Goal: Task Accomplishment & Management: Complete application form

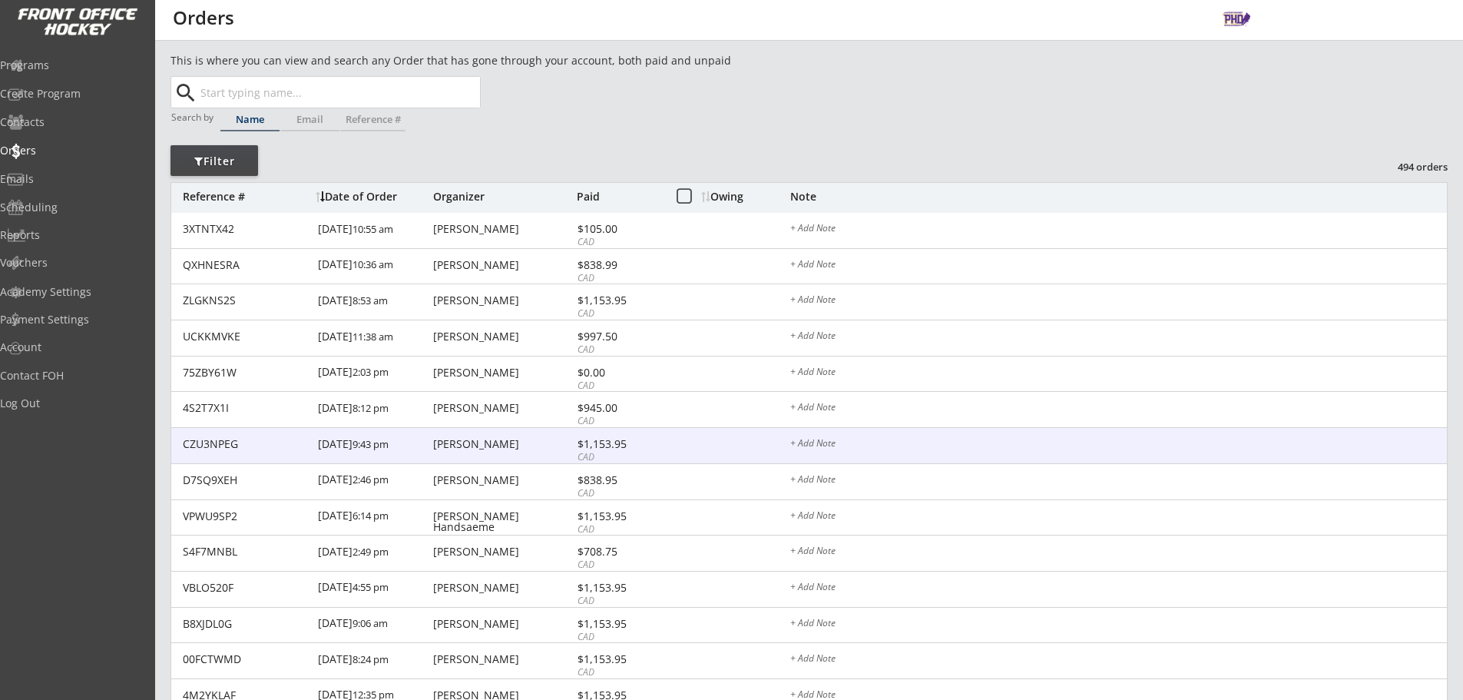
click at [526, 446] on div "[PERSON_NAME]" at bounding box center [503, 444] width 140 height 11
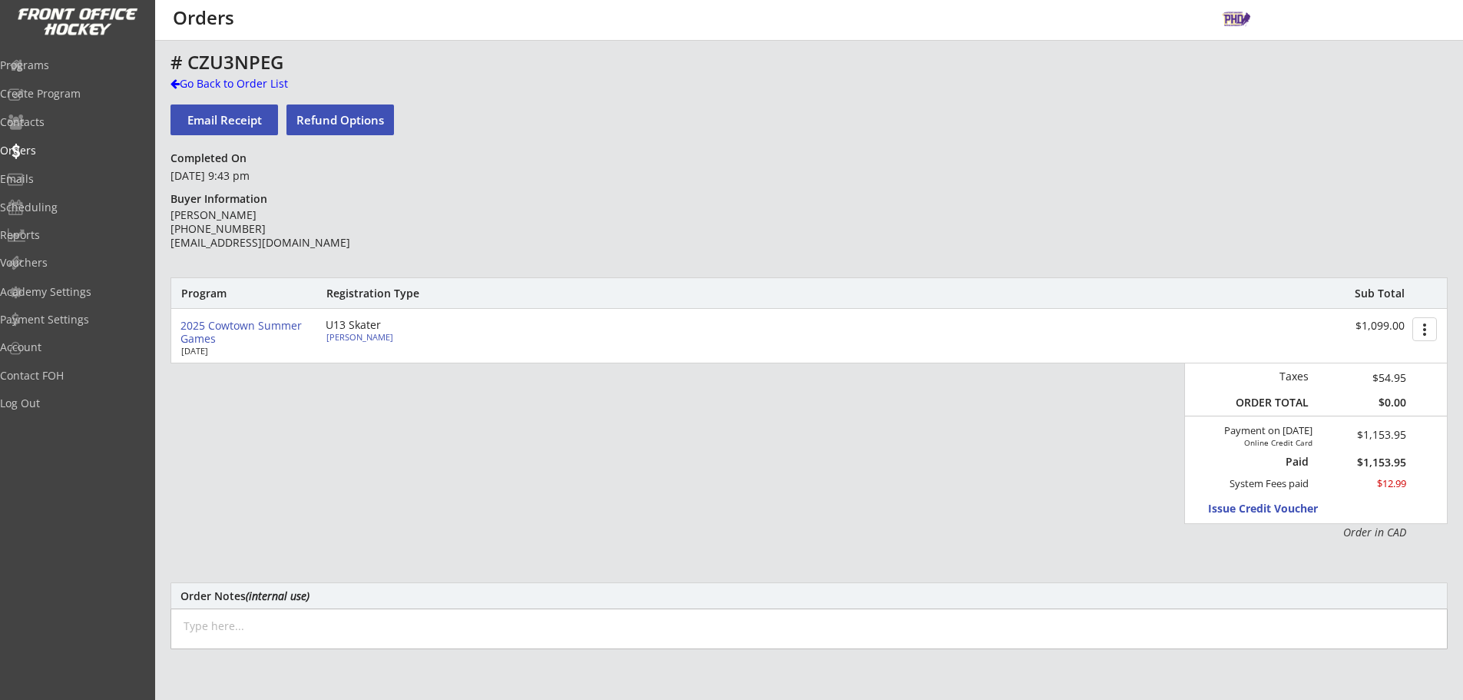
click at [370, 328] on div "U13 Skater" at bounding box center [414, 325] width 177 height 11
select select ""Forward""
select select ""U13 HSL""
select select ""Youth L/XL""
select select ""Youth M""
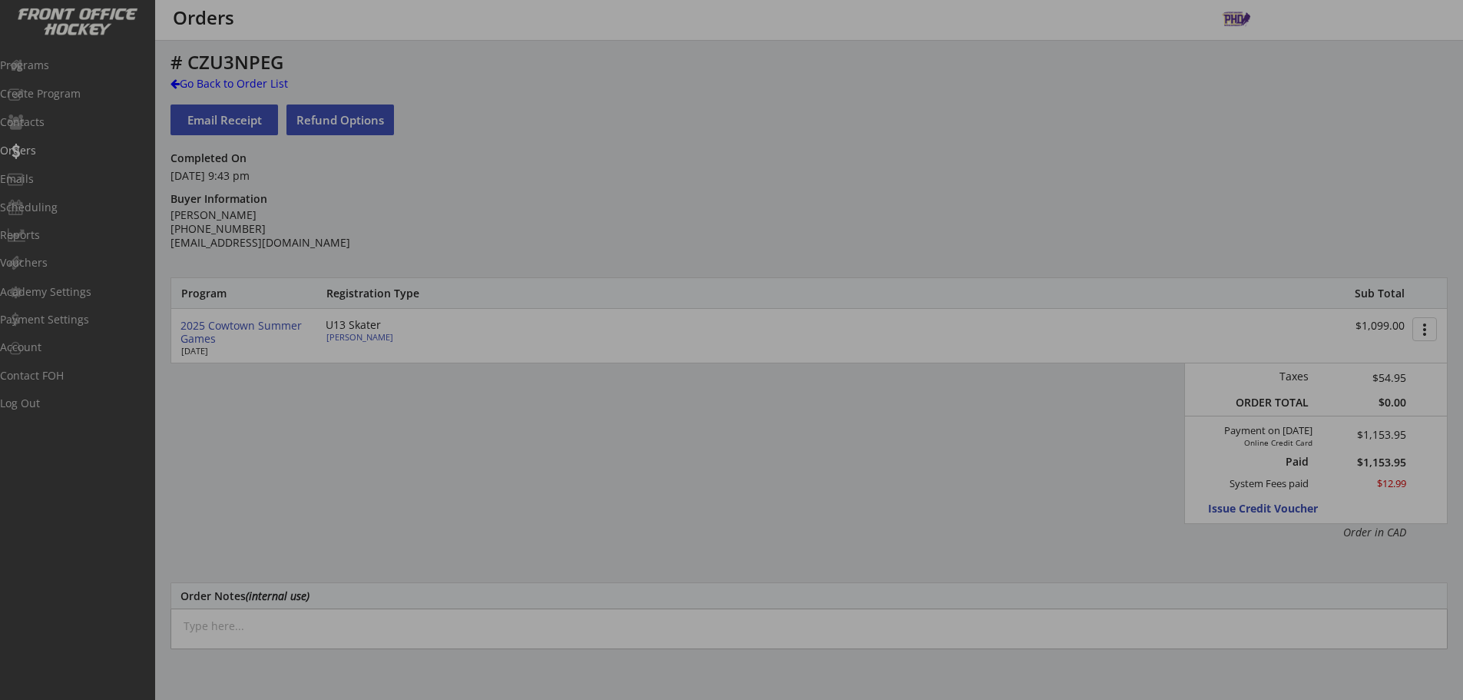
type input "Youth L/XL"
type input "Crusaders"
type input "16 or 34"
select select ""Youth L/XL""
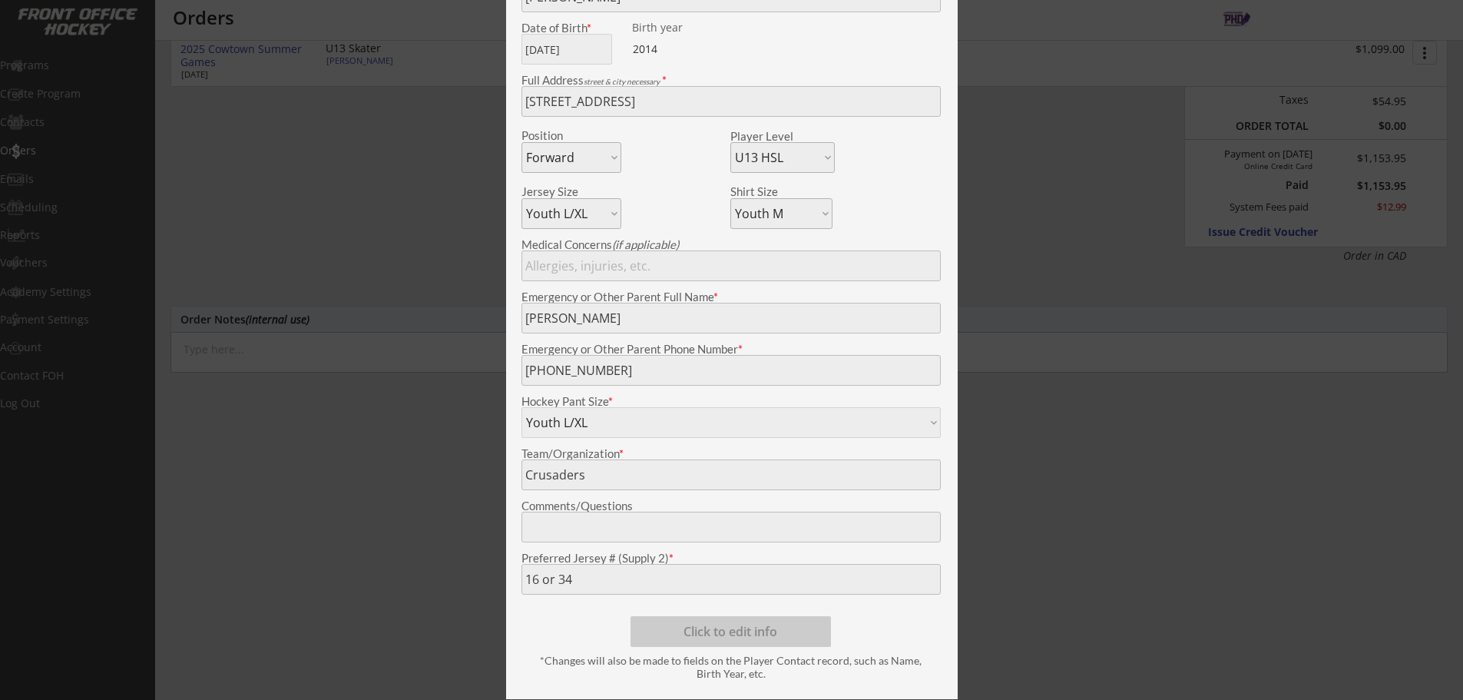
scroll to position [46, 0]
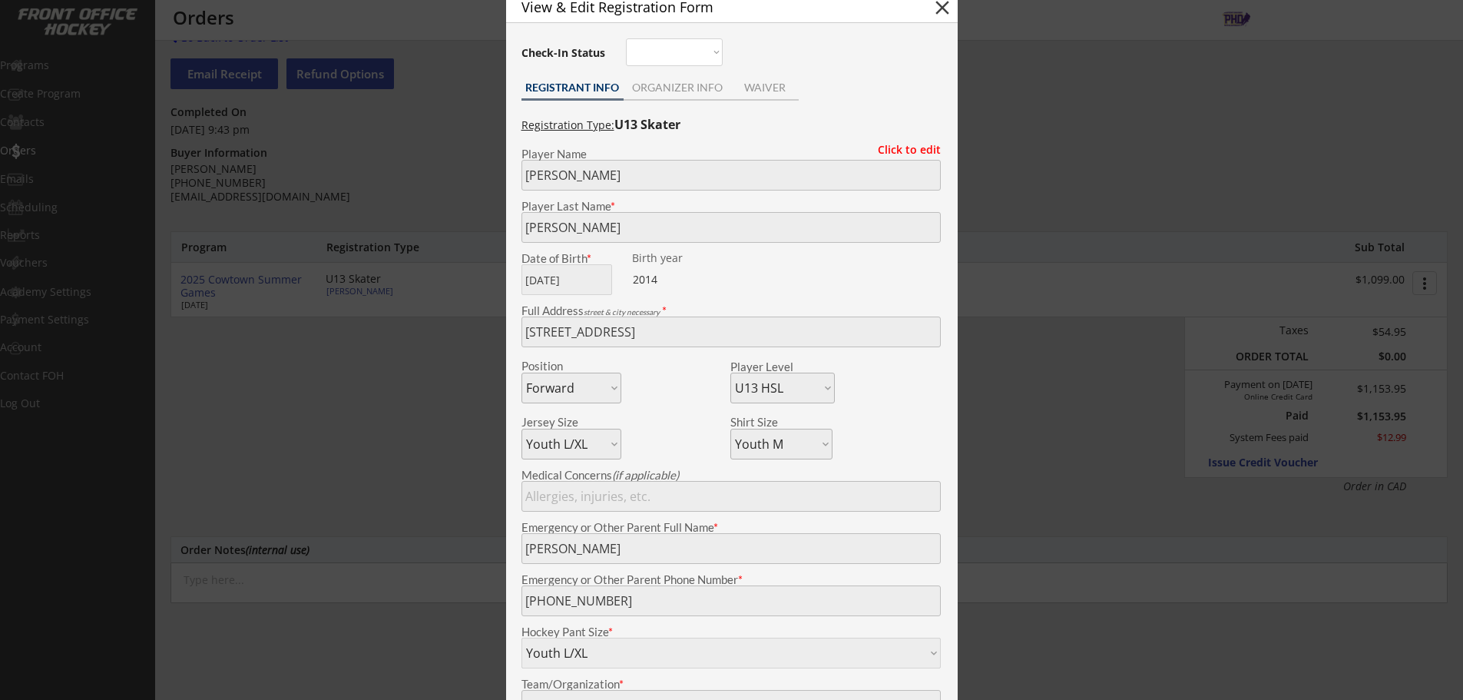
click at [388, 475] on div at bounding box center [731, 350] width 1463 height 700
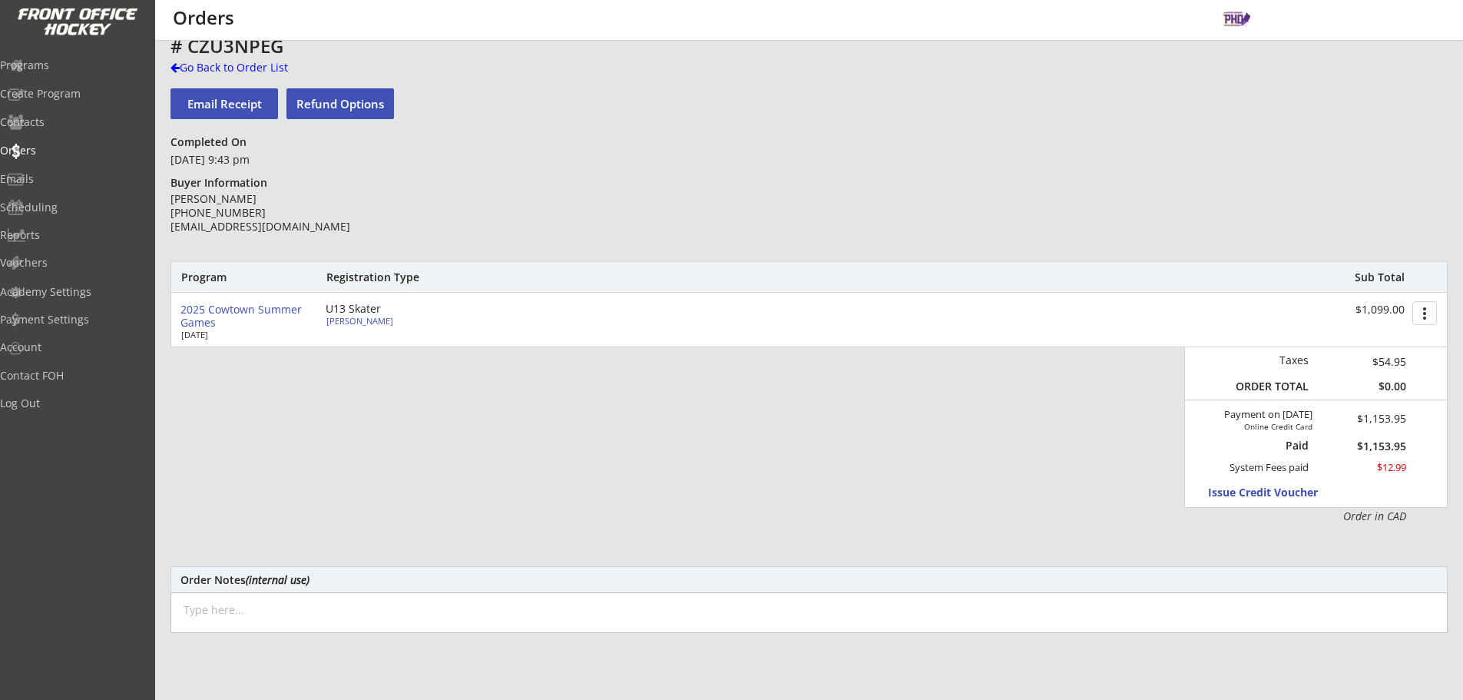
scroll to position [0, 0]
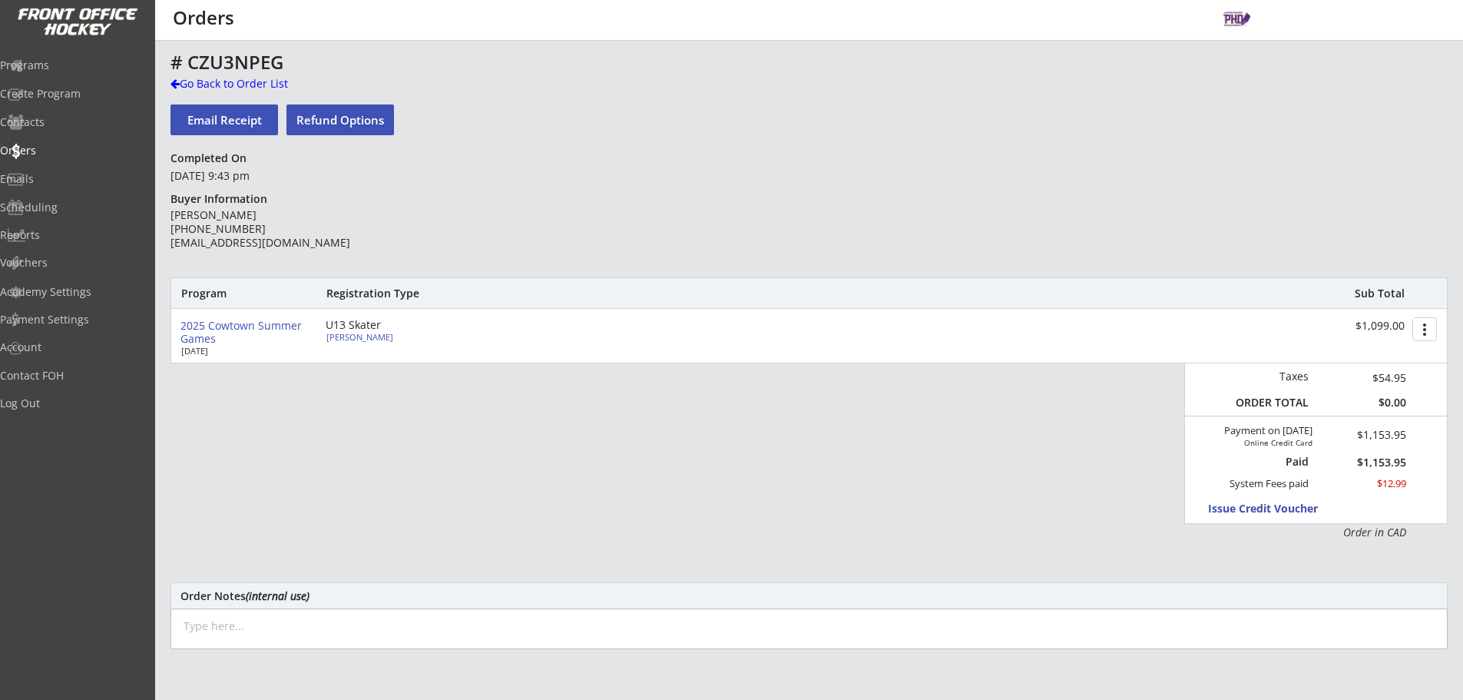
click at [234, 75] on div "# CZU3NPEG Go Back to Order List Email Receipt Refund Options Completed On [DAT…" at bounding box center [809, 501] width 1277 height 898
click at [234, 81] on div "Go Back to Order List" at bounding box center [250, 83] width 158 height 15
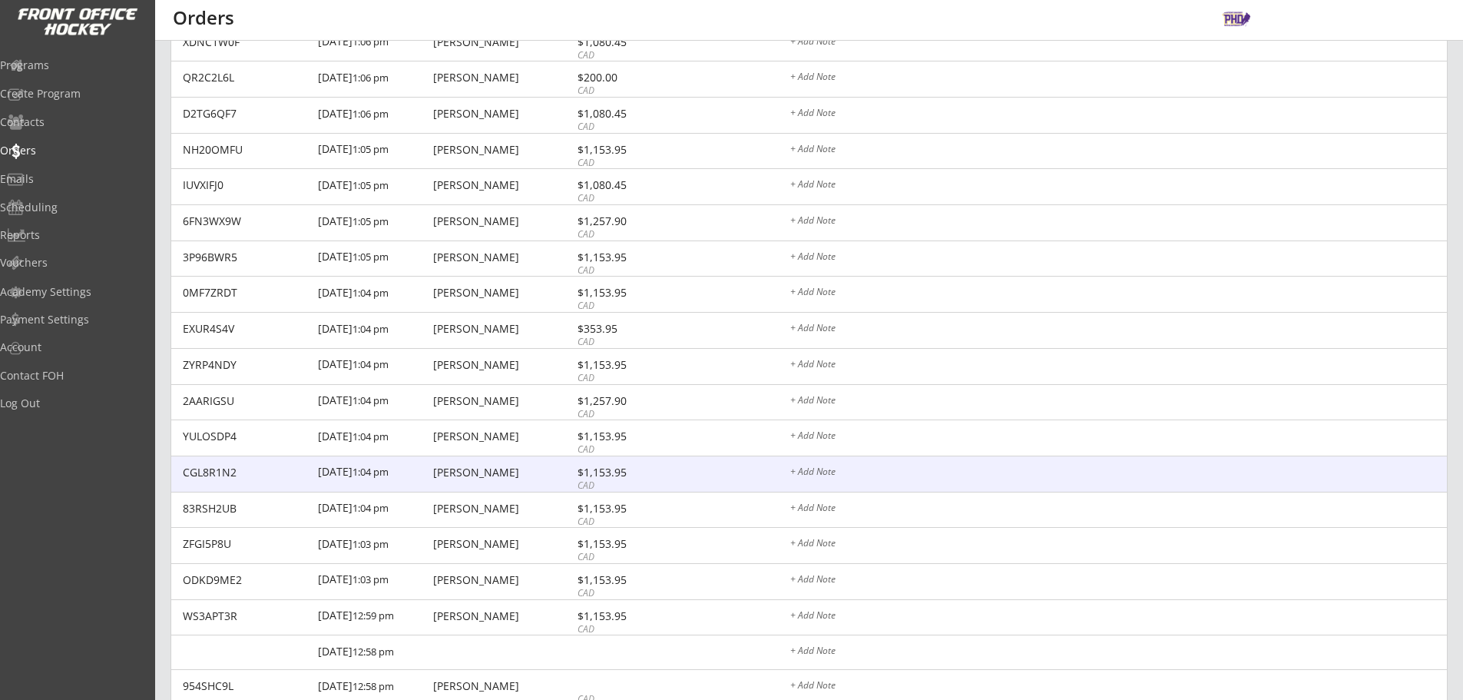
scroll to position [1272, 0]
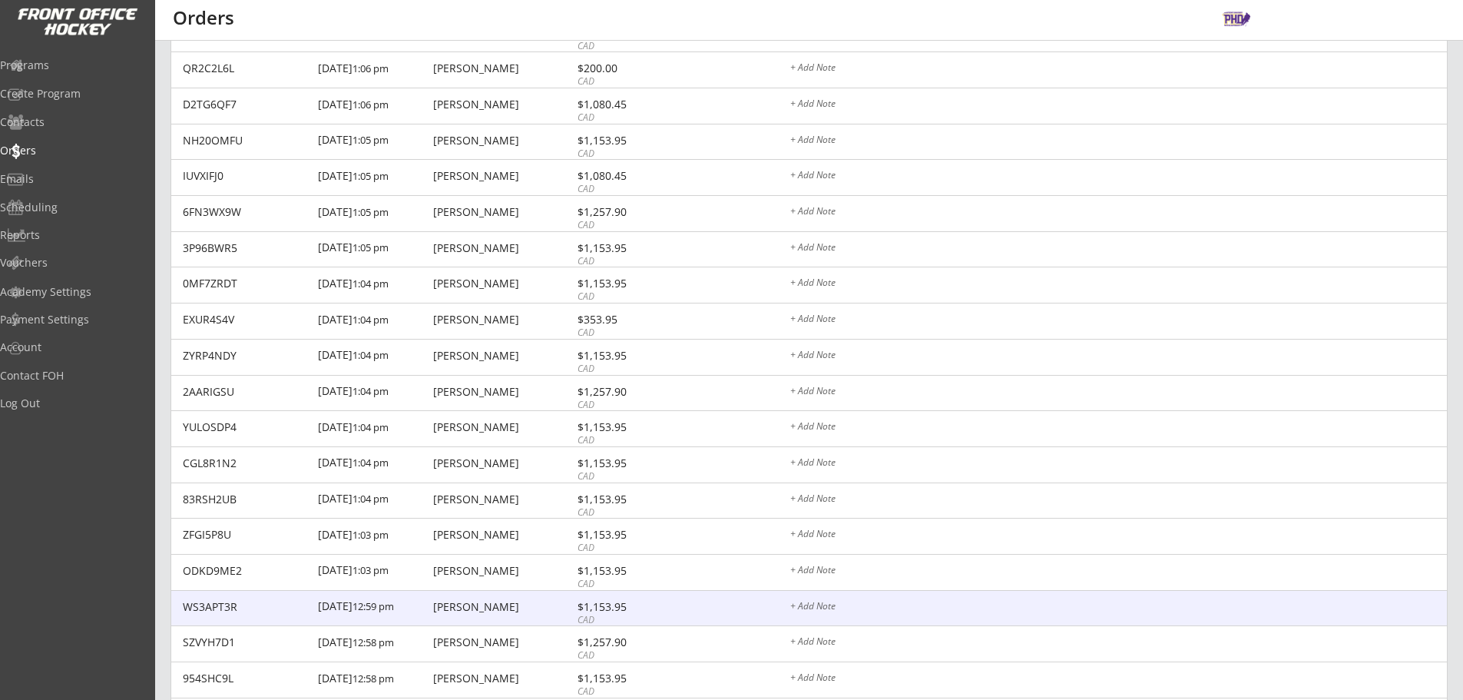
click at [543, 610] on div "[PERSON_NAME]" at bounding box center [503, 606] width 140 height 11
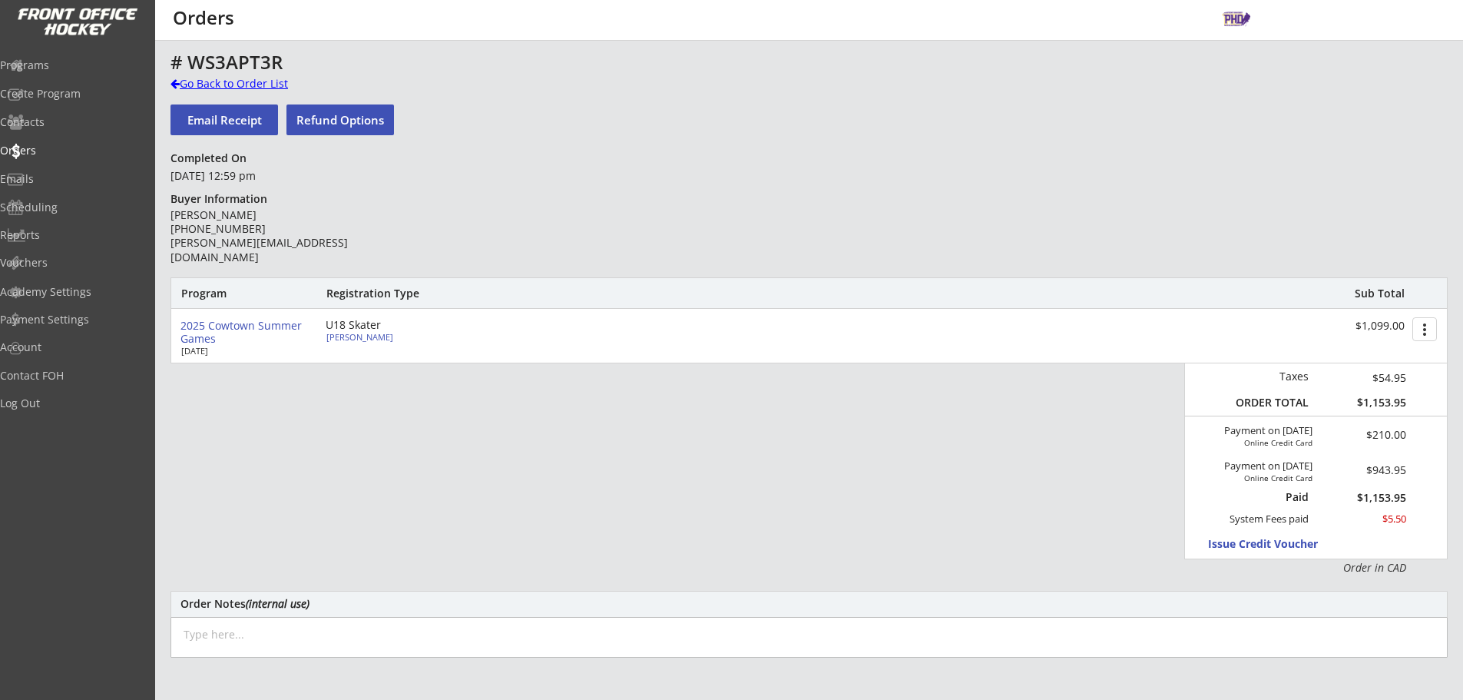
click at [237, 87] on div "Go Back to Order List" at bounding box center [250, 83] width 158 height 15
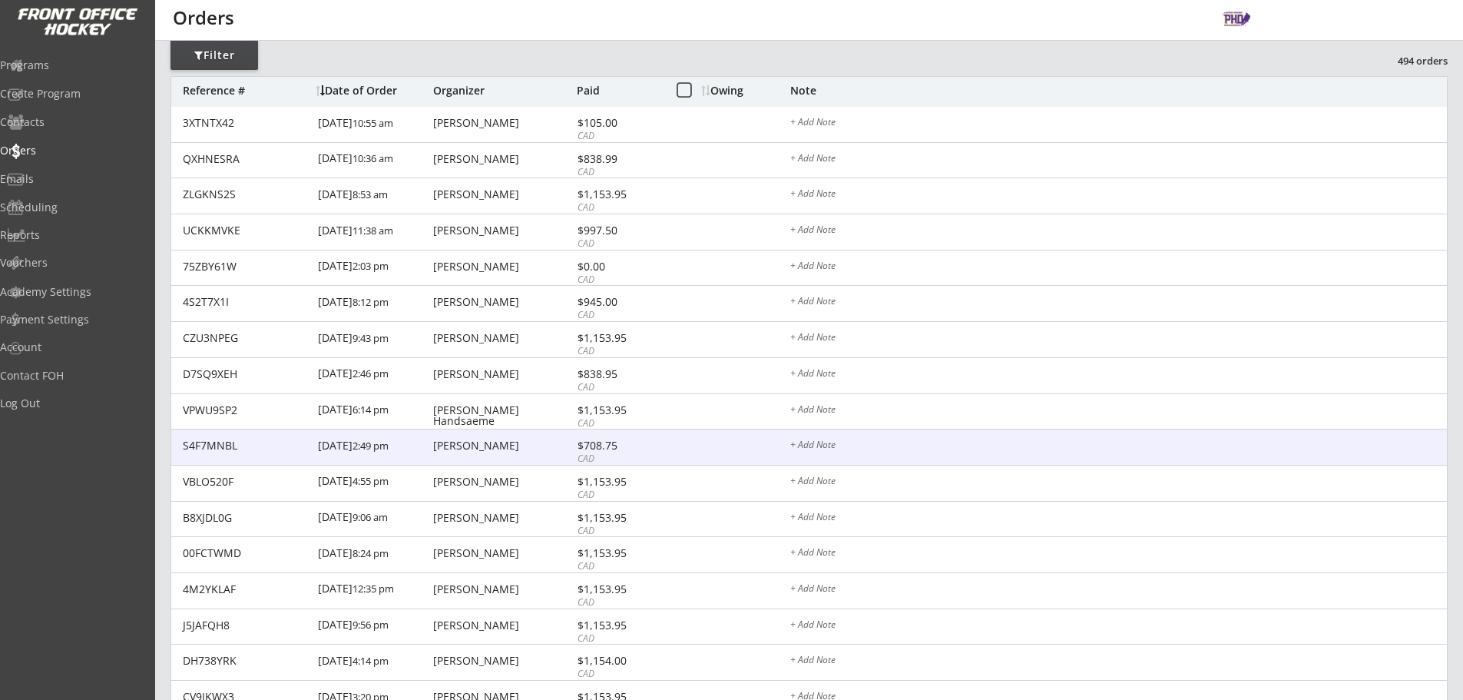
scroll to position [384, 0]
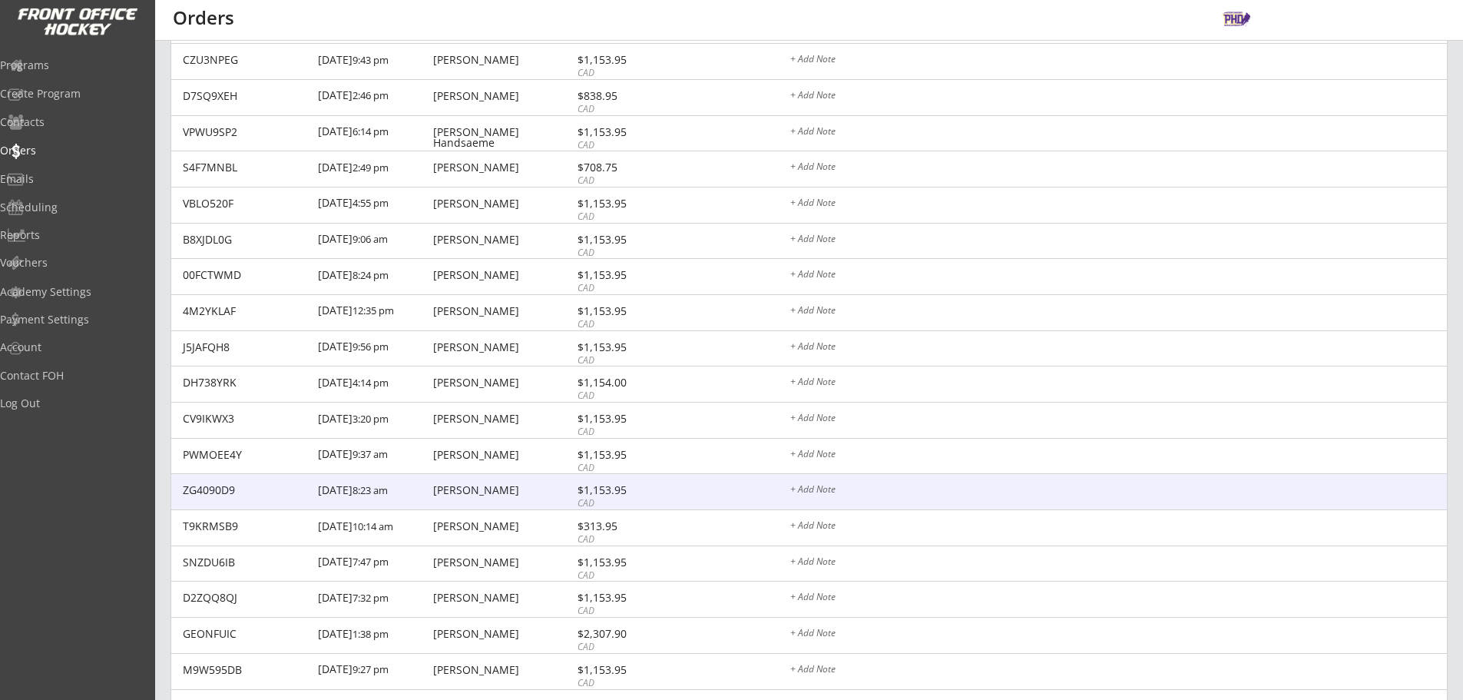
click at [550, 499] on div "ZG4090D9 [DATE] 8:23 am [PERSON_NAME] $1,153.95 CAD + Add Note" at bounding box center [809, 492] width 1276 height 36
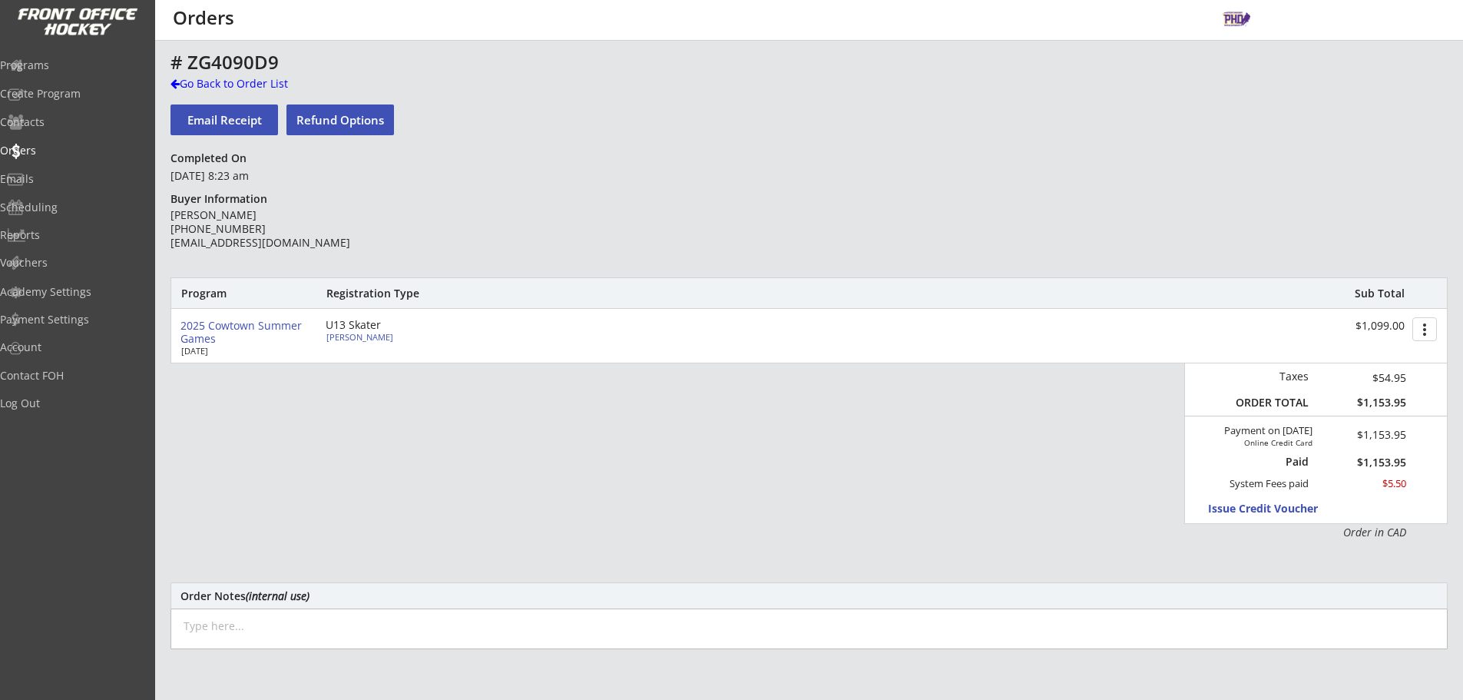
click at [361, 334] on div "[PERSON_NAME]" at bounding box center [411, 337] width 171 height 8
type input "[PERSON_NAME]"
type input "[DATE]"
type input "[STREET_ADDRESS]"
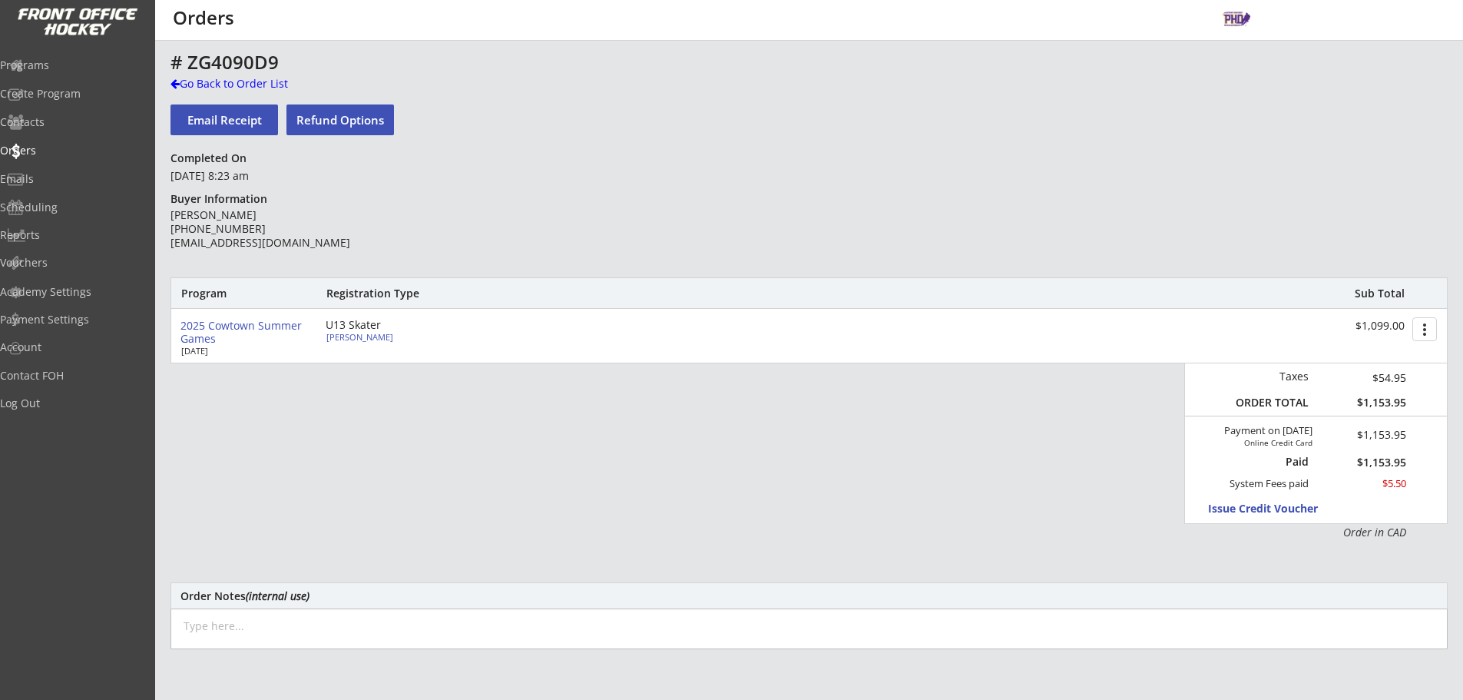
select select ""Defense""
select select ""U11 HSL""
select select ""Youth L/XL""
select select ""Youth L""
type input "None"
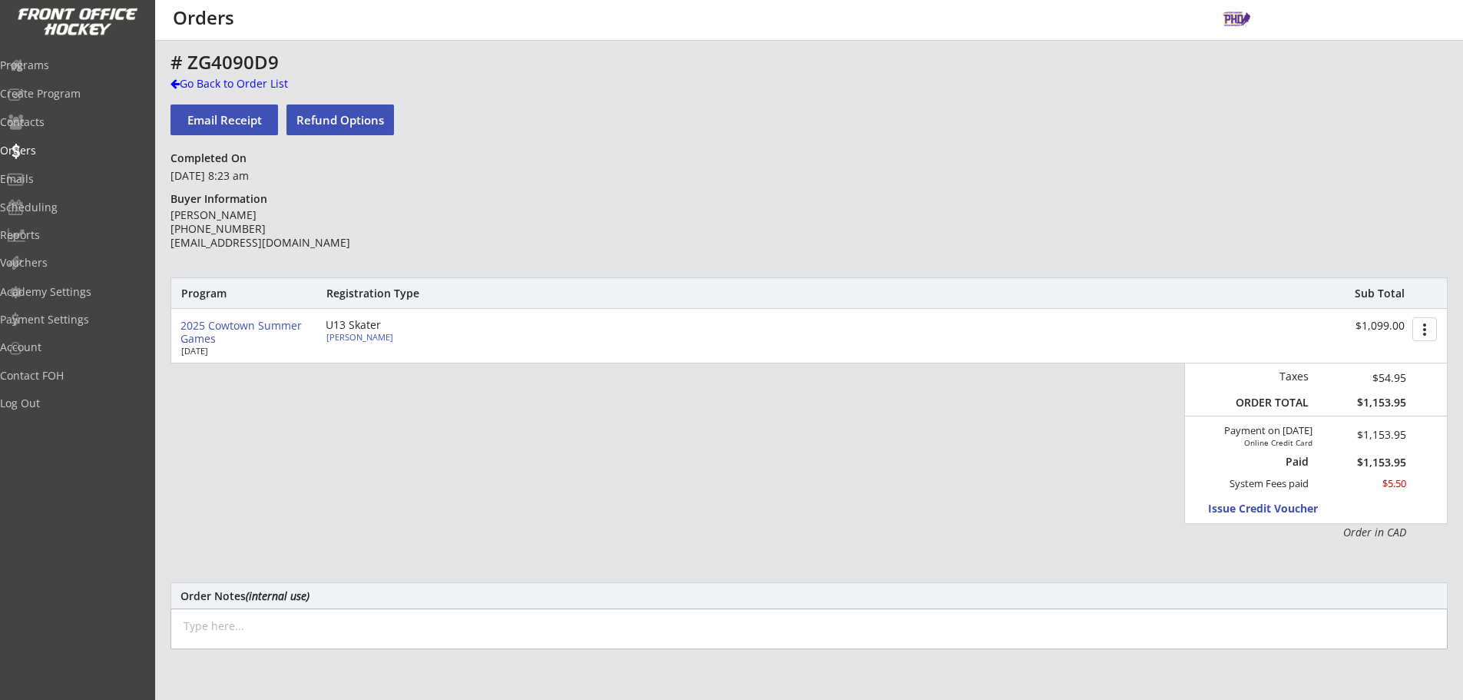
type input "[PERSON_NAME]"
type input "[PHONE_NUMBER]"
type input "Youth L/XL"
select select ""Youth L/XL""
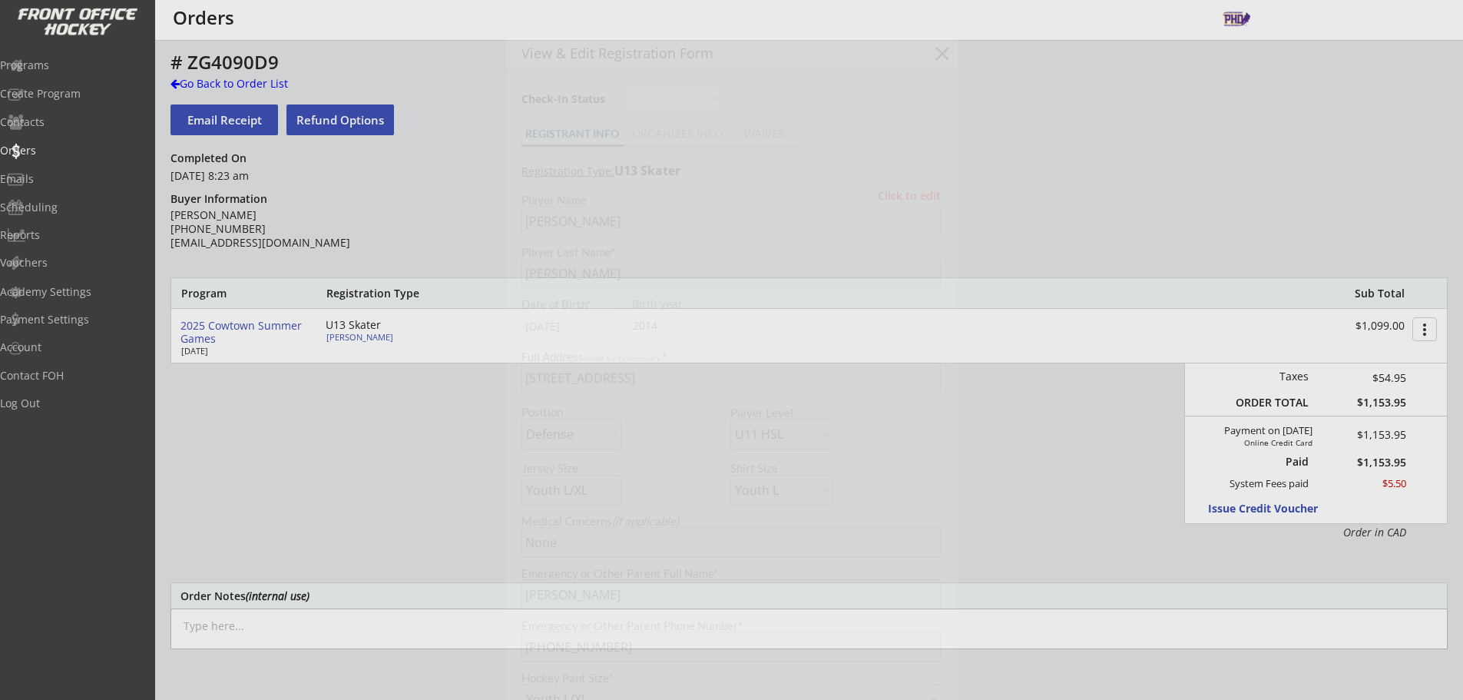
type input "2014 Major Crusaders"
type input "3, 10"
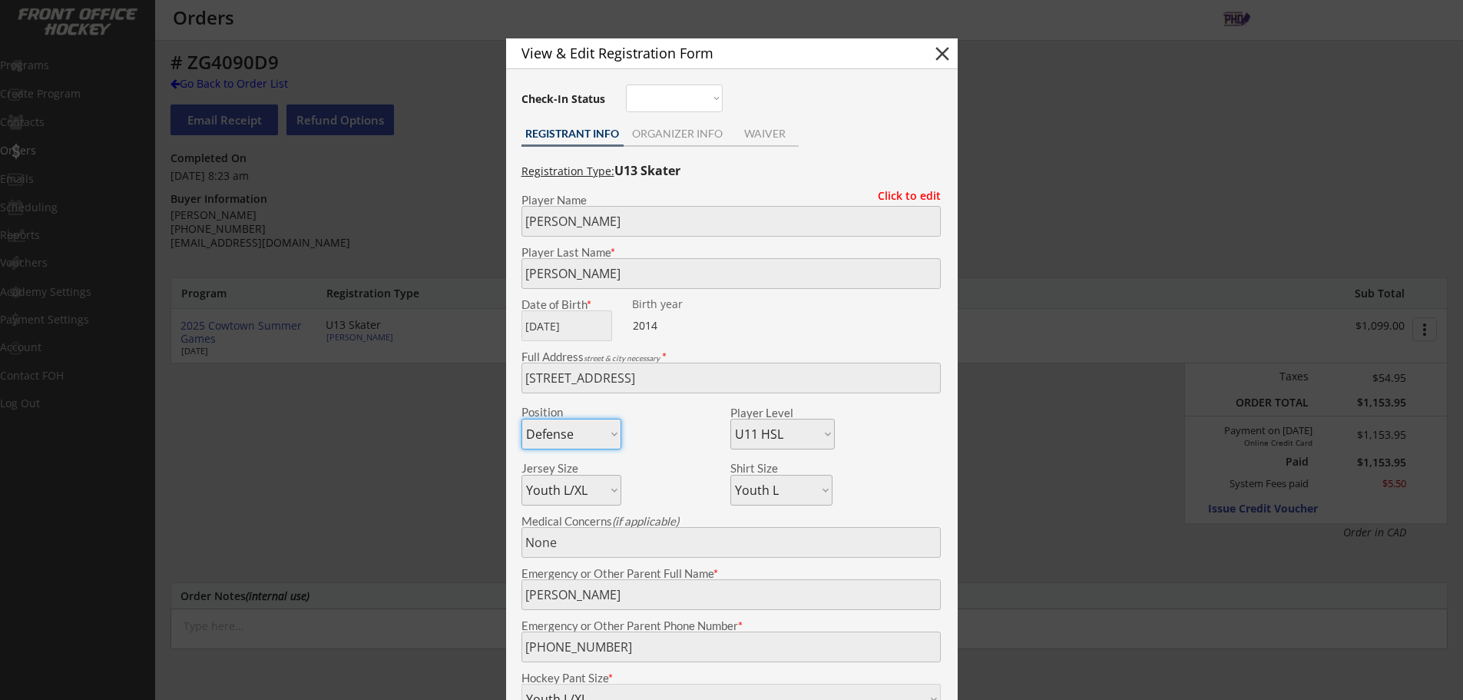
click at [410, 278] on div at bounding box center [731, 350] width 1463 height 700
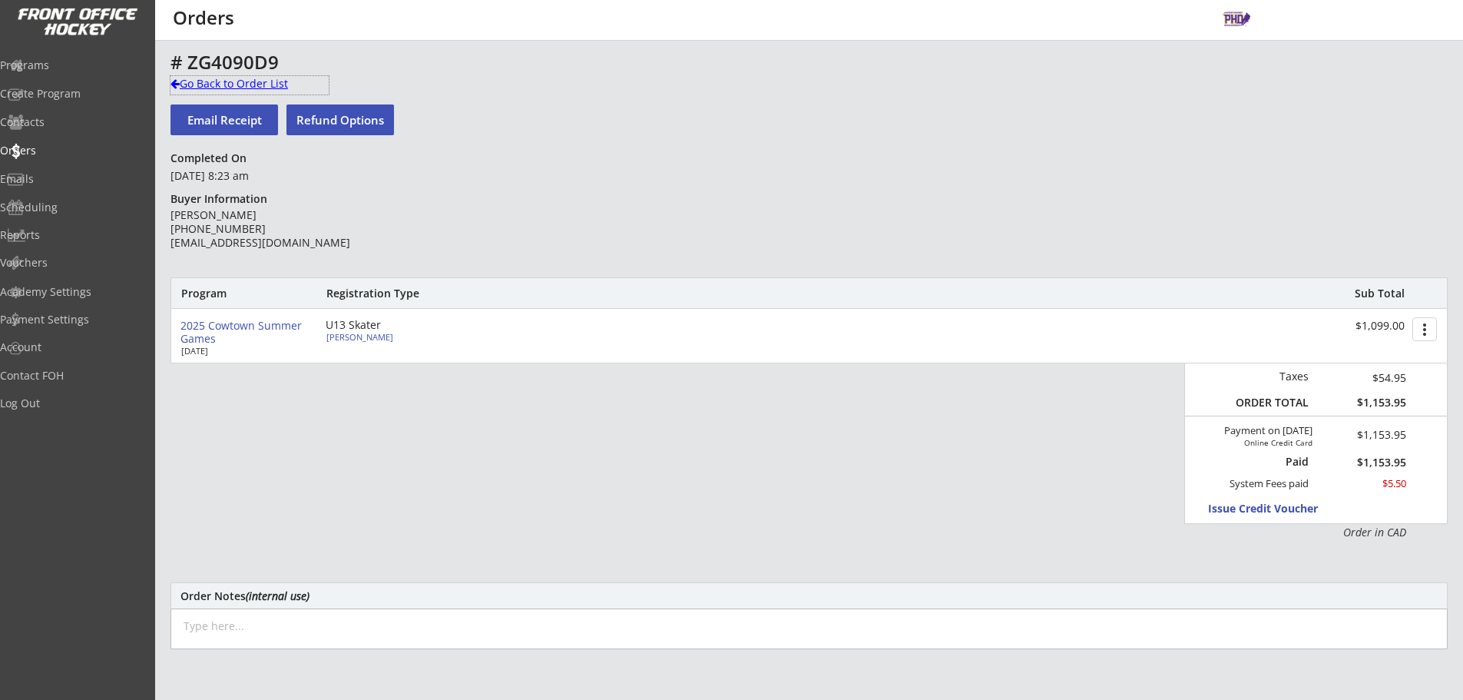
click at [278, 88] on div "Go Back to Order List" at bounding box center [250, 83] width 158 height 15
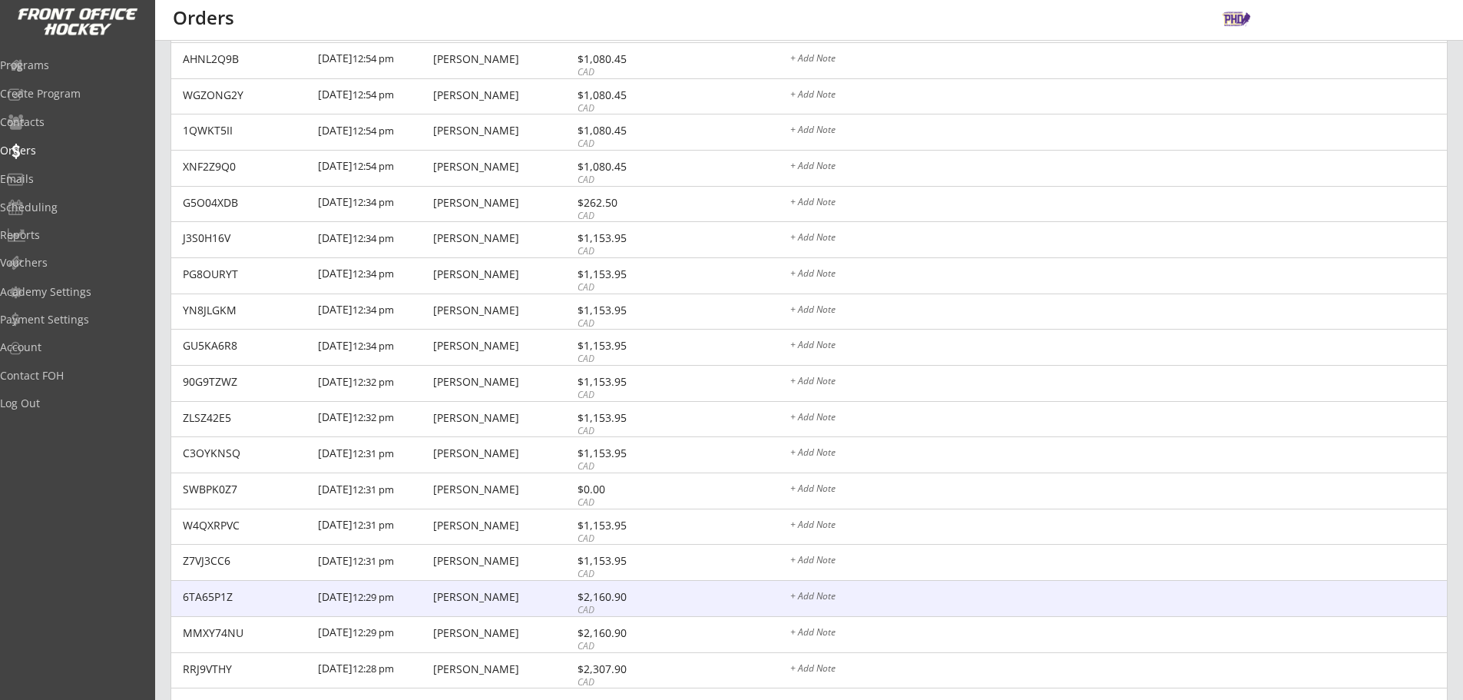
scroll to position [2219, 0]
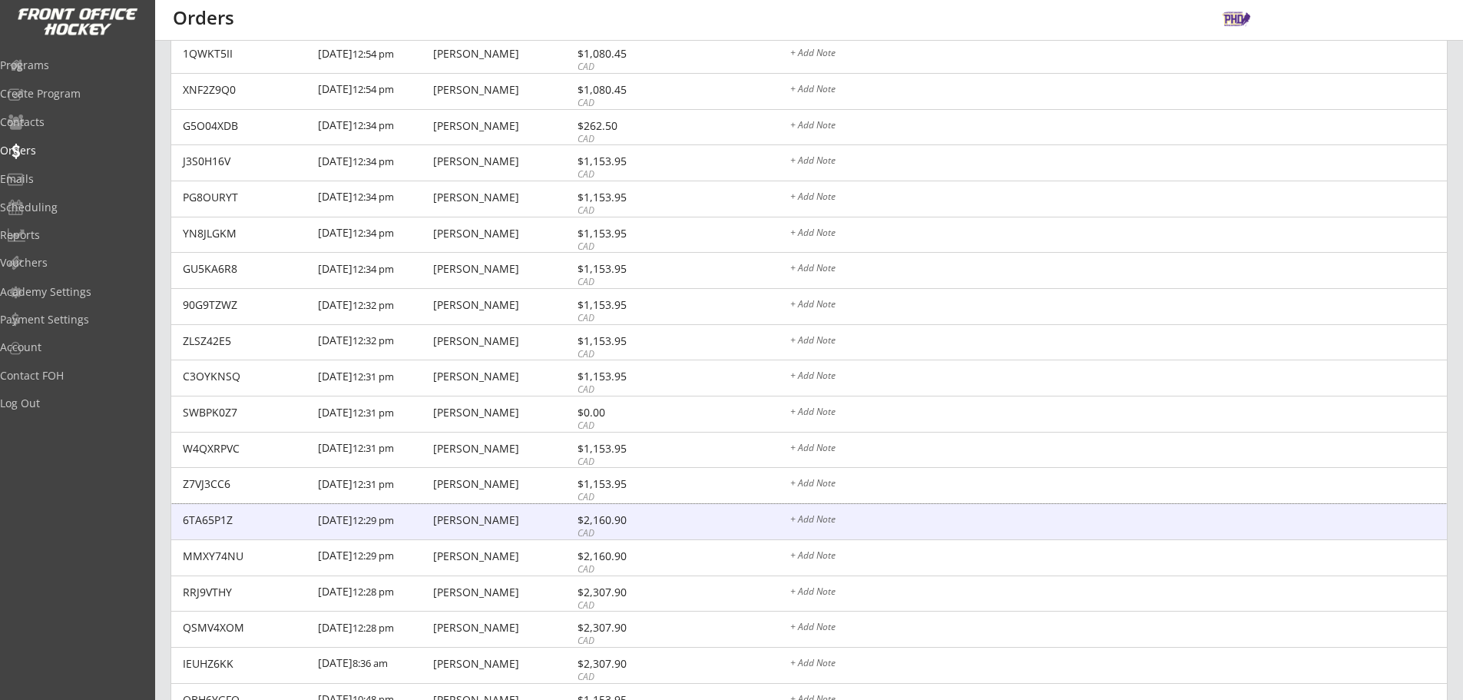
click at [554, 520] on div "[PERSON_NAME]" at bounding box center [503, 520] width 140 height 11
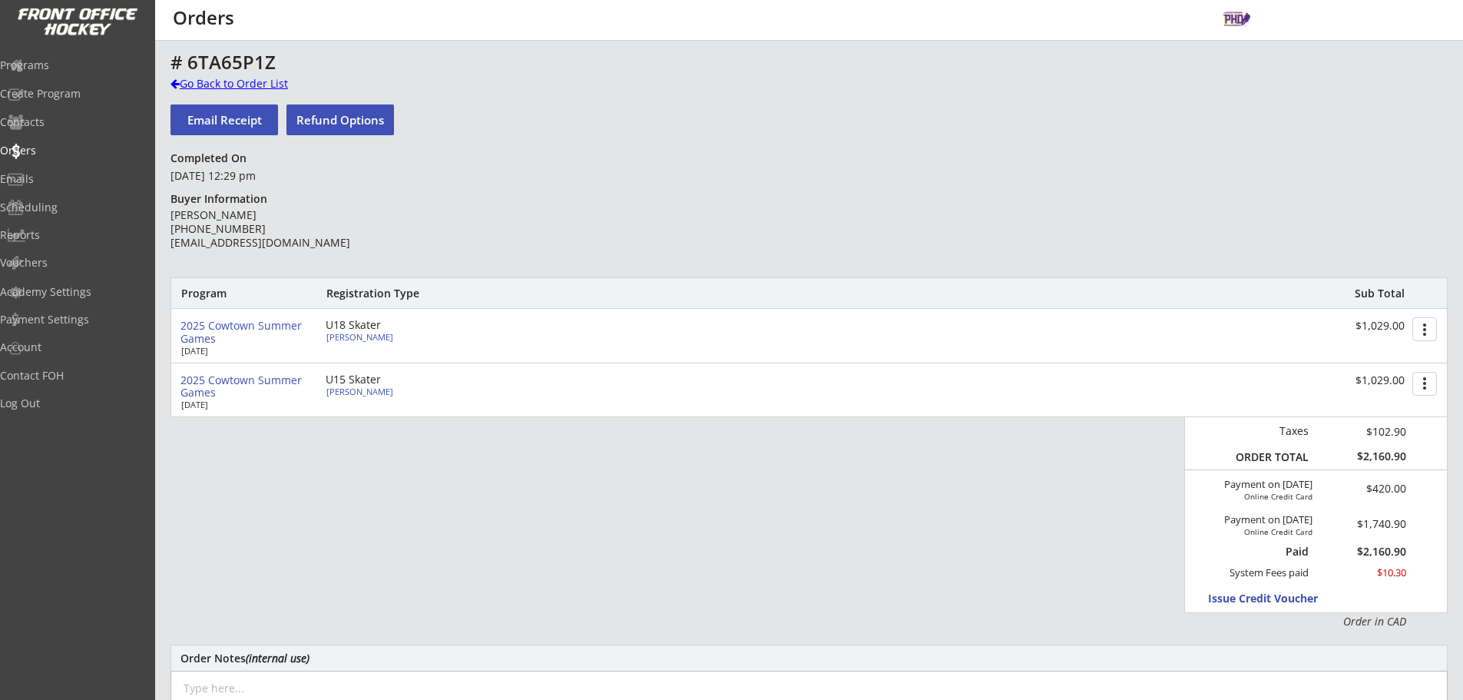
click at [178, 78] on div at bounding box center [175, 83] width 9 height 11
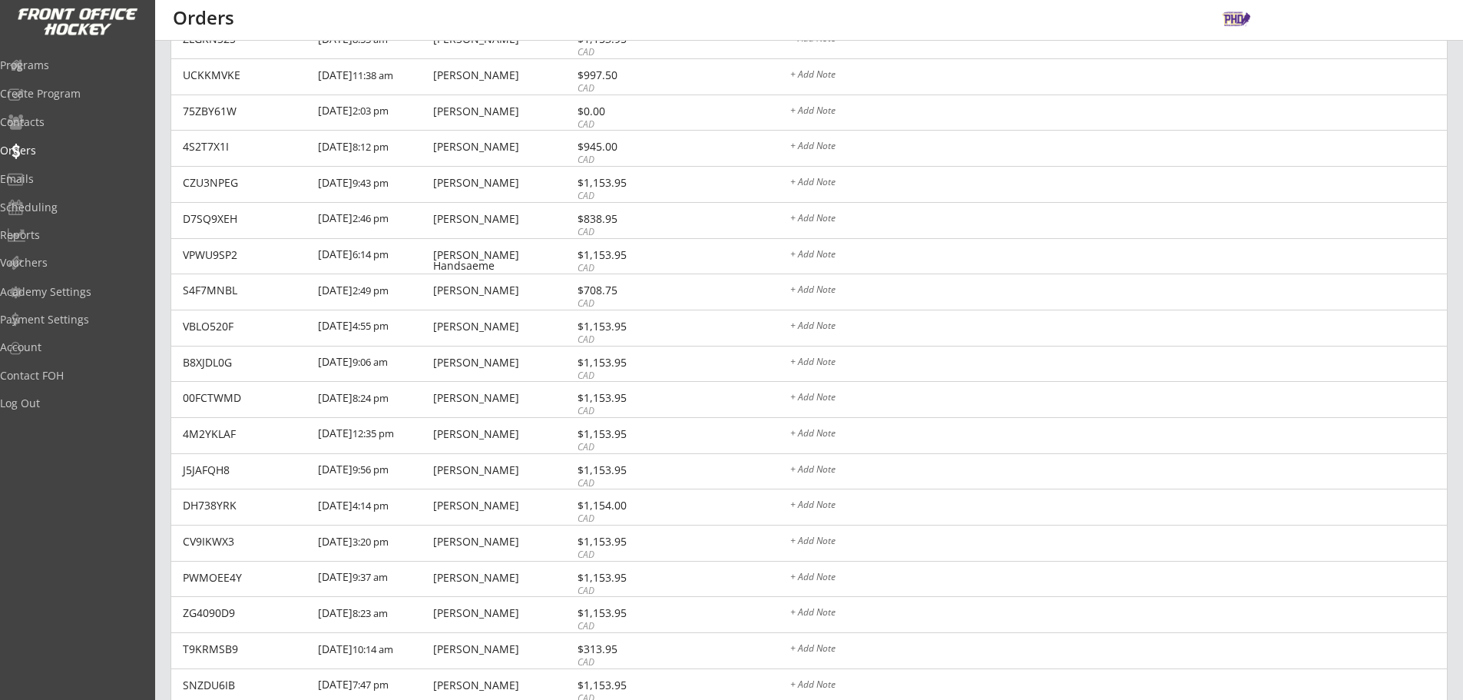
scroll to position [461, 0]
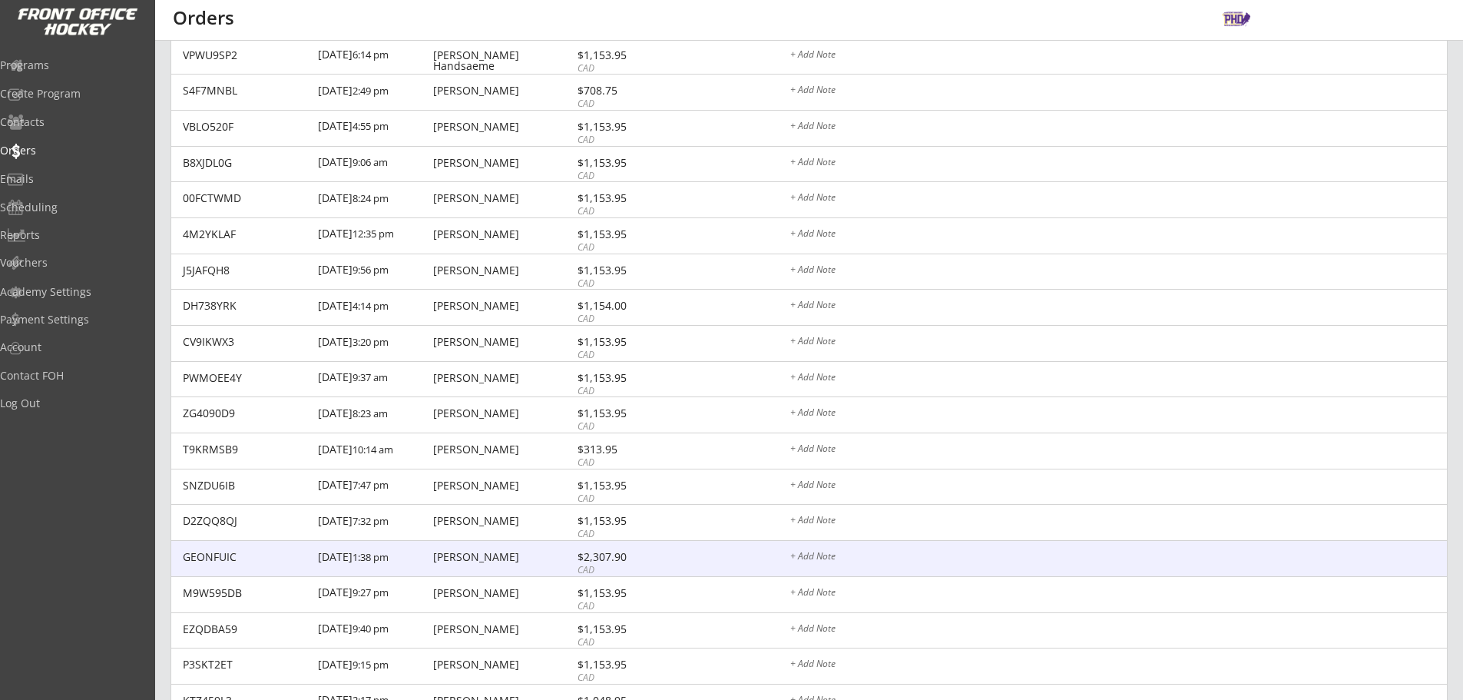
click at [521, 571] on div "GEONFUIC [DATE] 1:38 pm [PERSON_NAME] $2,307.90 CAD + Add Note" at bounding box center [809, 559] width 1276 height 36
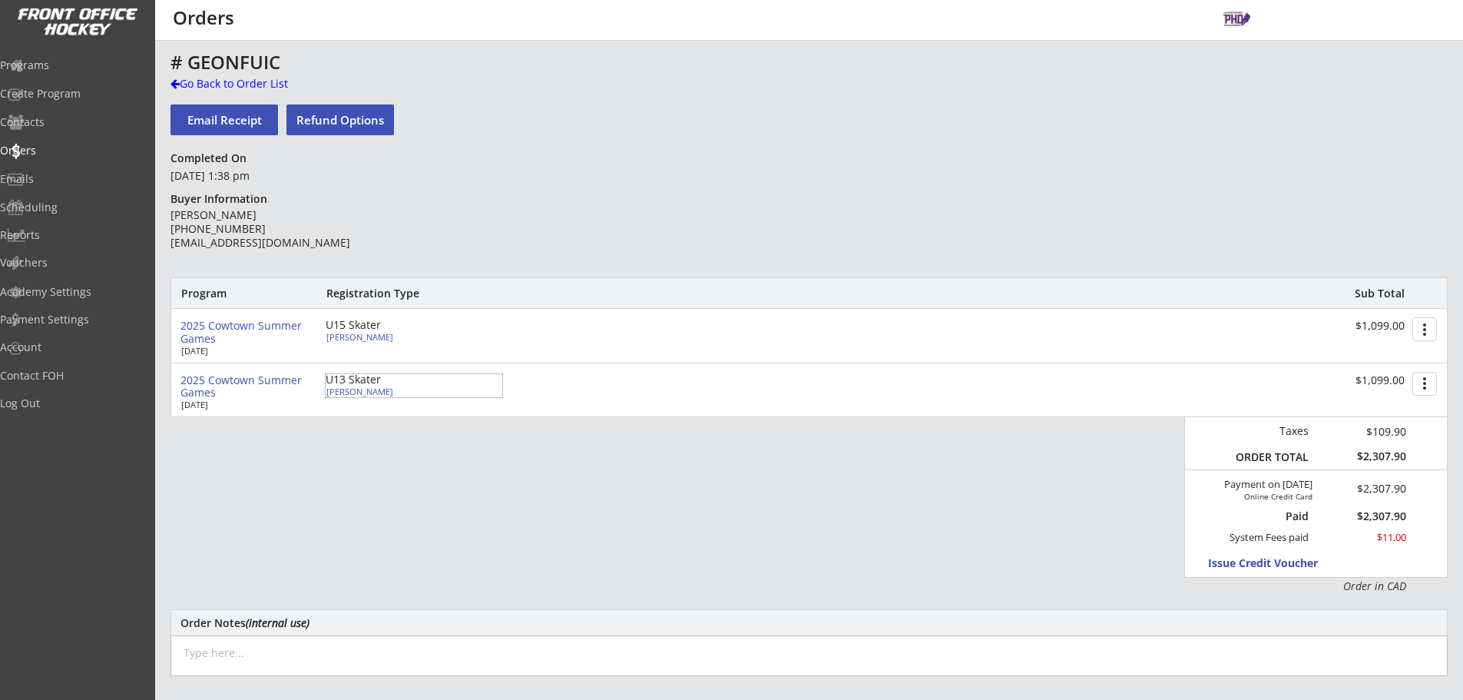
click at [354, 390] on div "[PERSON_NAME]" at bounding box center [411, 391] width 171 height 8
type input "Callum"
type input "[PERSON_NAME]"
type input "[DATE]"
type input "50 [GEOGRAPHIC_DATA], [GEOGRAPHIC_DATA], [GEOGRAPHIC_DATA] T3Z 0E6, [GEOGRAPHIC…"
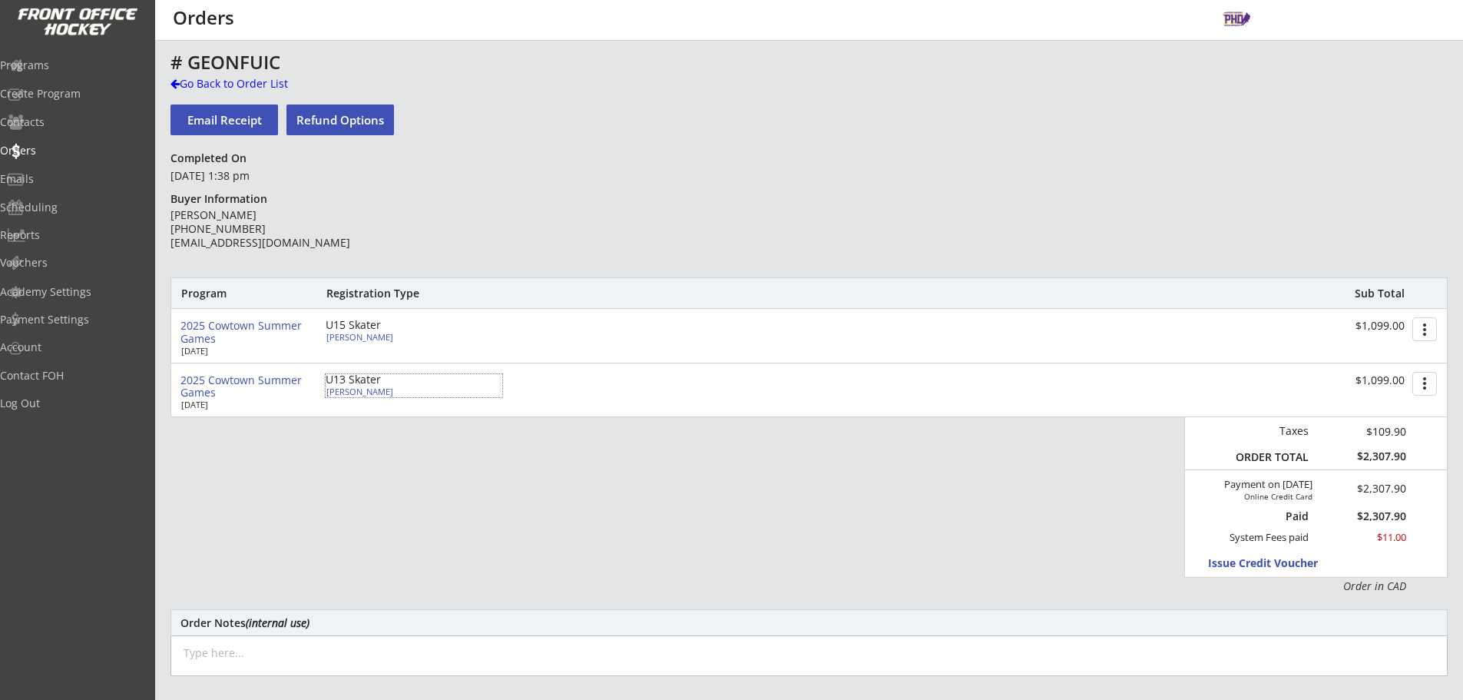
select select ""Forward""
select select ""U13 HSL""
select select ""Adult S""
type input "[PERSON_NAME]"
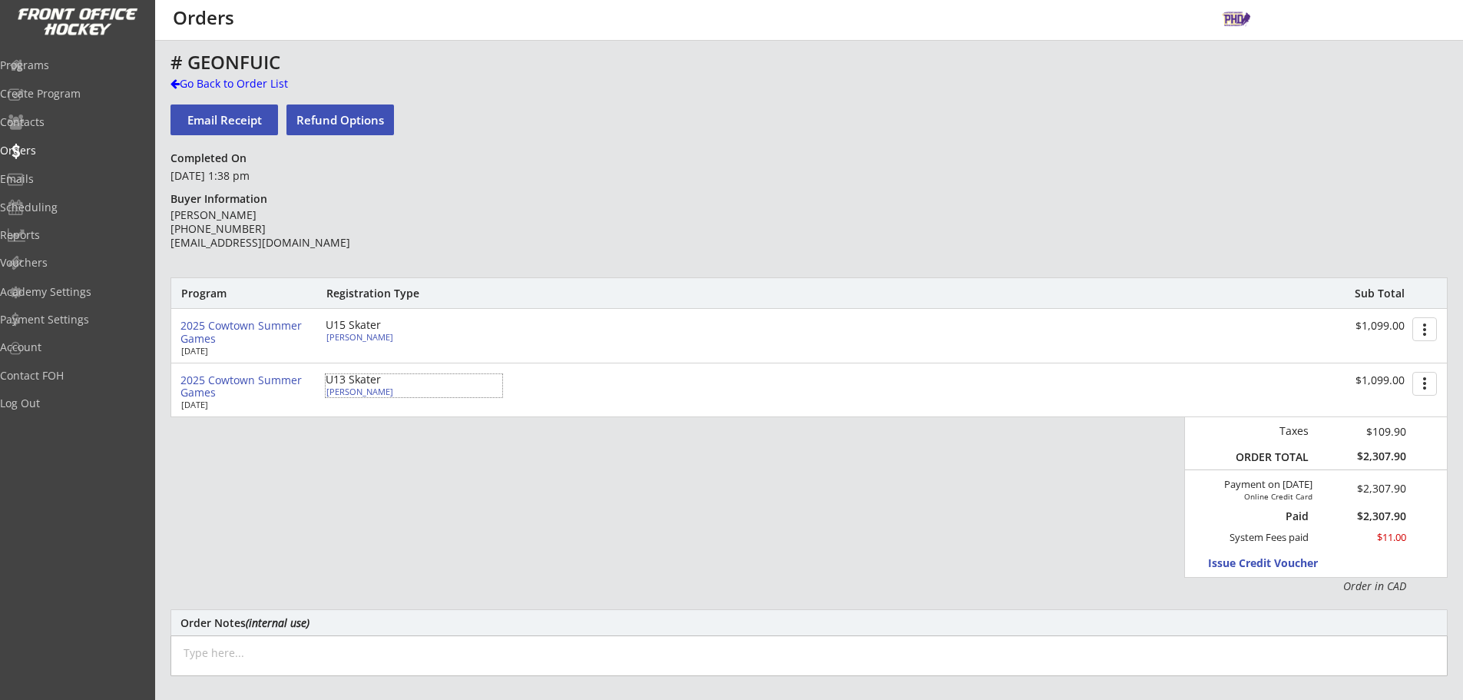
type input "[PHONE_NUMBER]"
type input "Adult S"
select select ""Adult S""
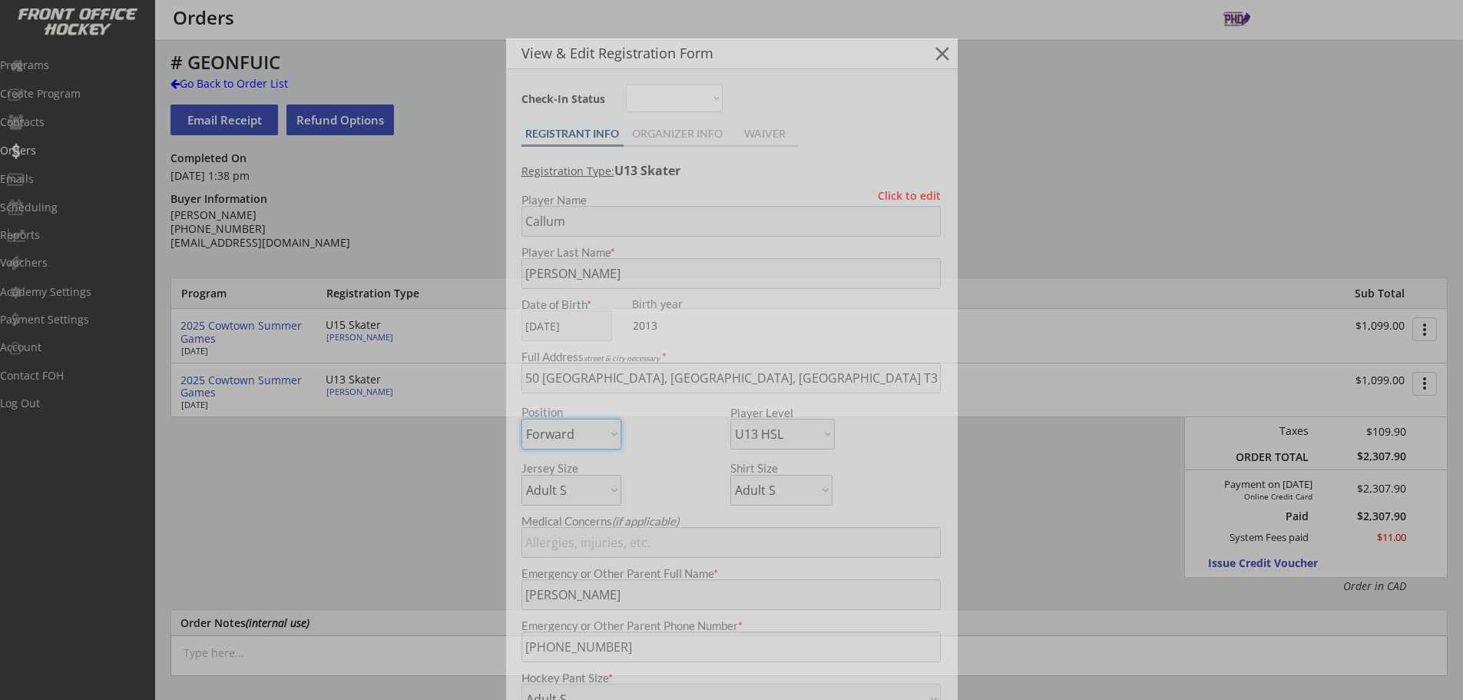
type input "HSL Spartan 2013"
type input "14 please, second choice 28"
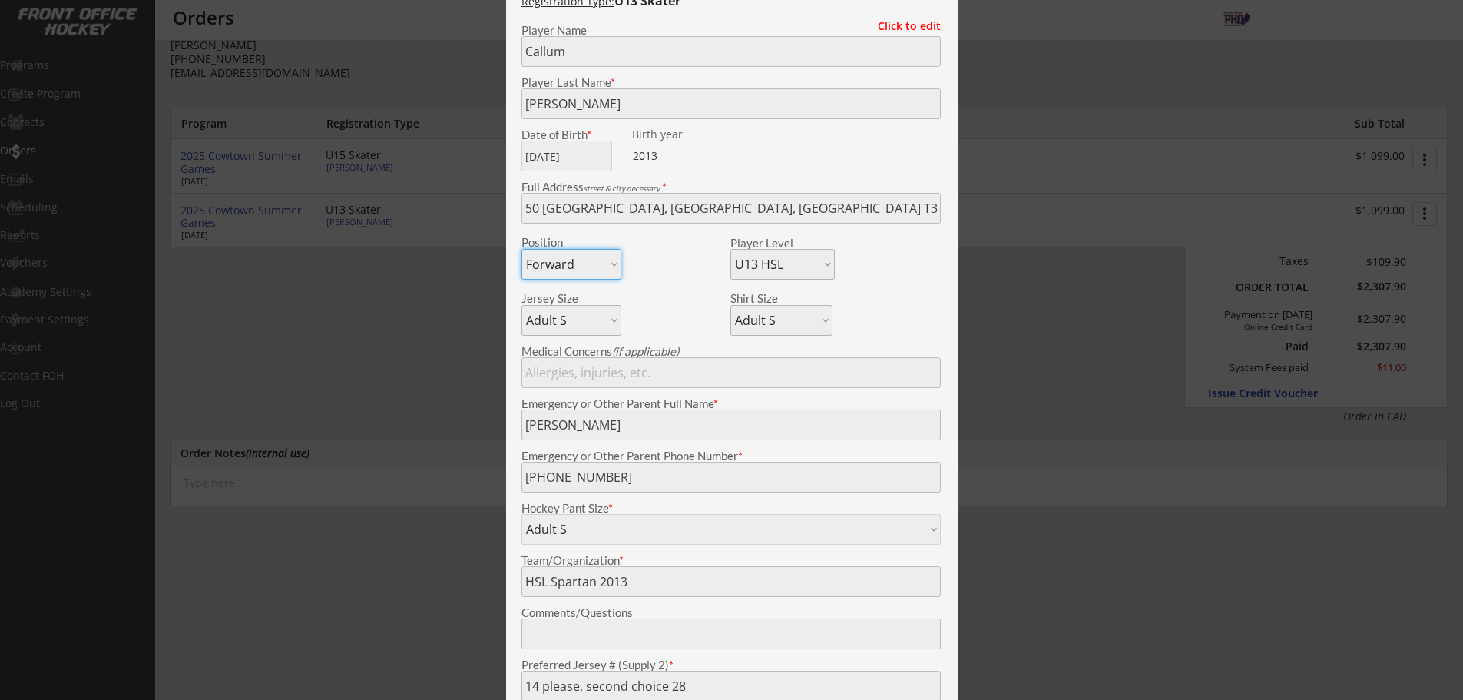
scroll to position [77, 0]
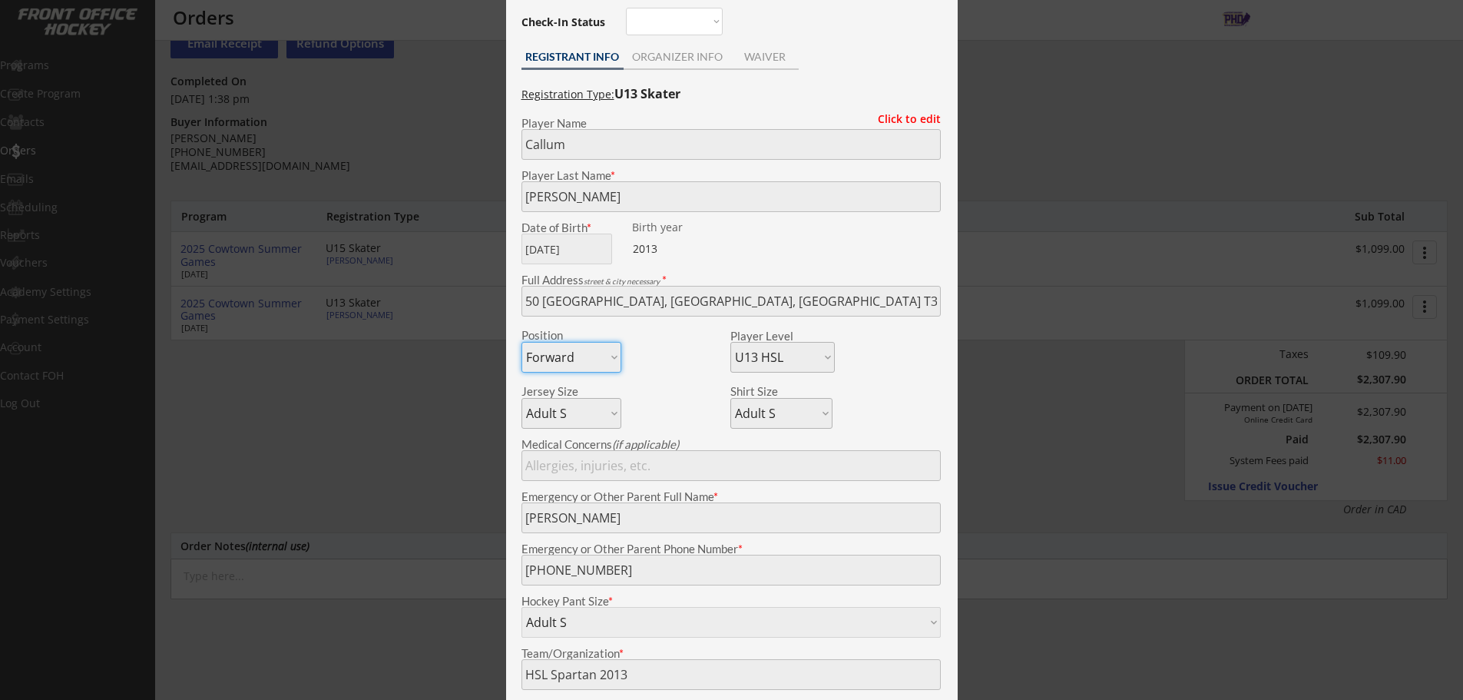
click at [449, 398] on div at bounding box center [731, 350] width 1463 height 700
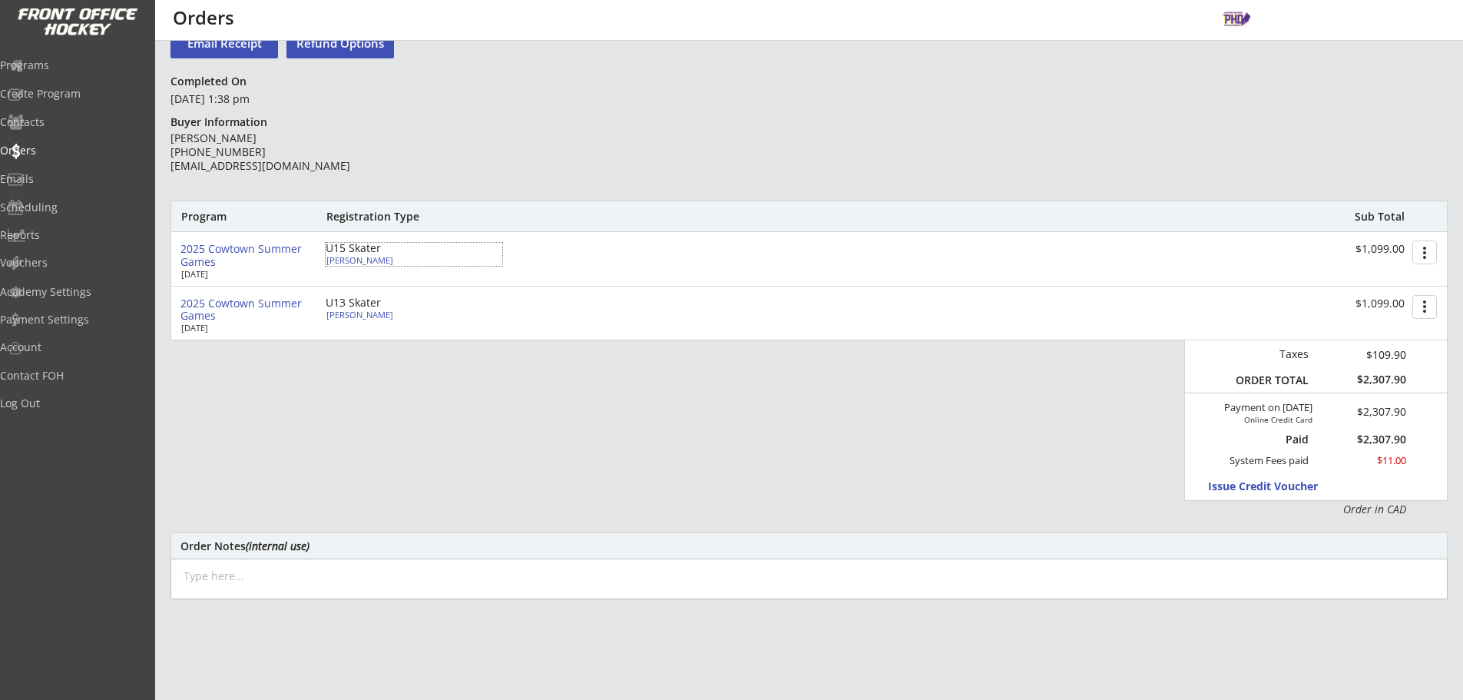
click at [365, 257] on div "[PERSON_NAME]" at bounding box center [411, 260] width 171 height 8
type input "[PERSON_NAME]"
type input "[DATE]"
select select ""U15 AA""
select select ""Adult M""
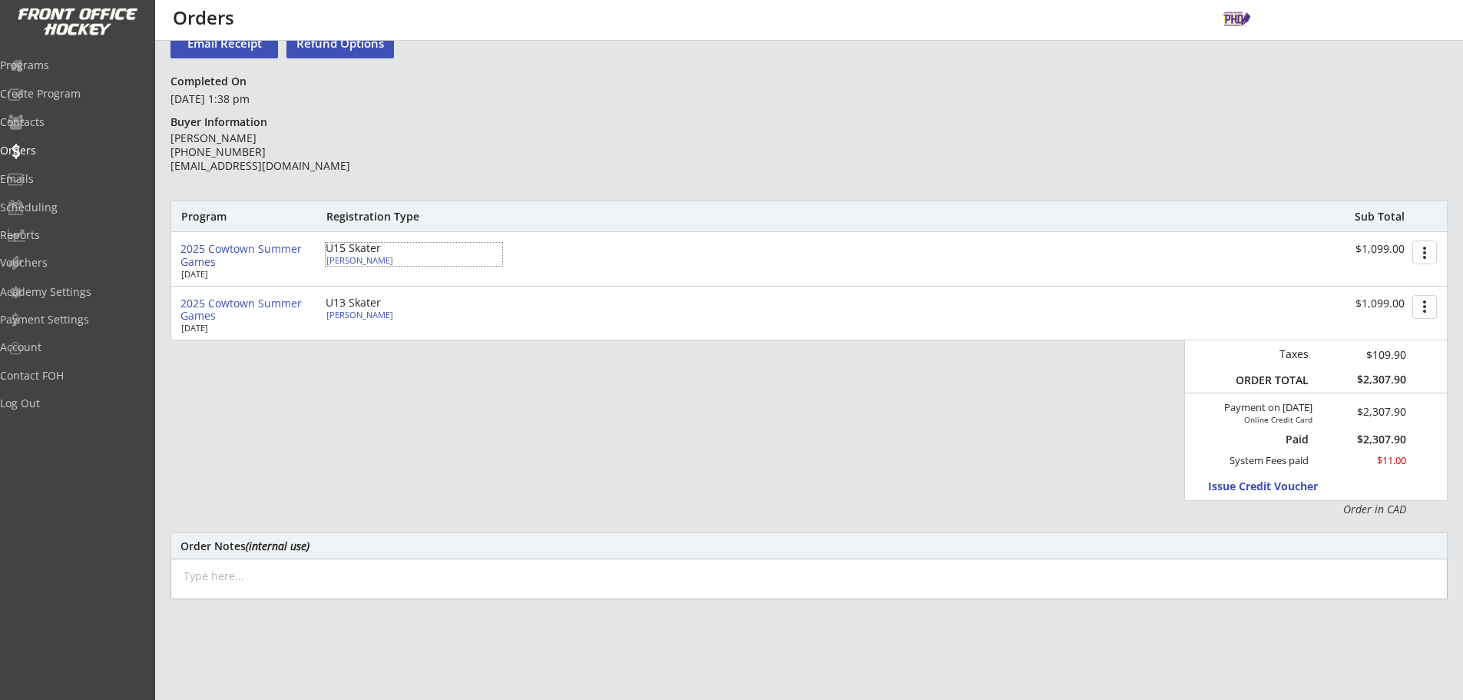
select select ""Adult M""
type input "Adult M"
select select ""Adult M""
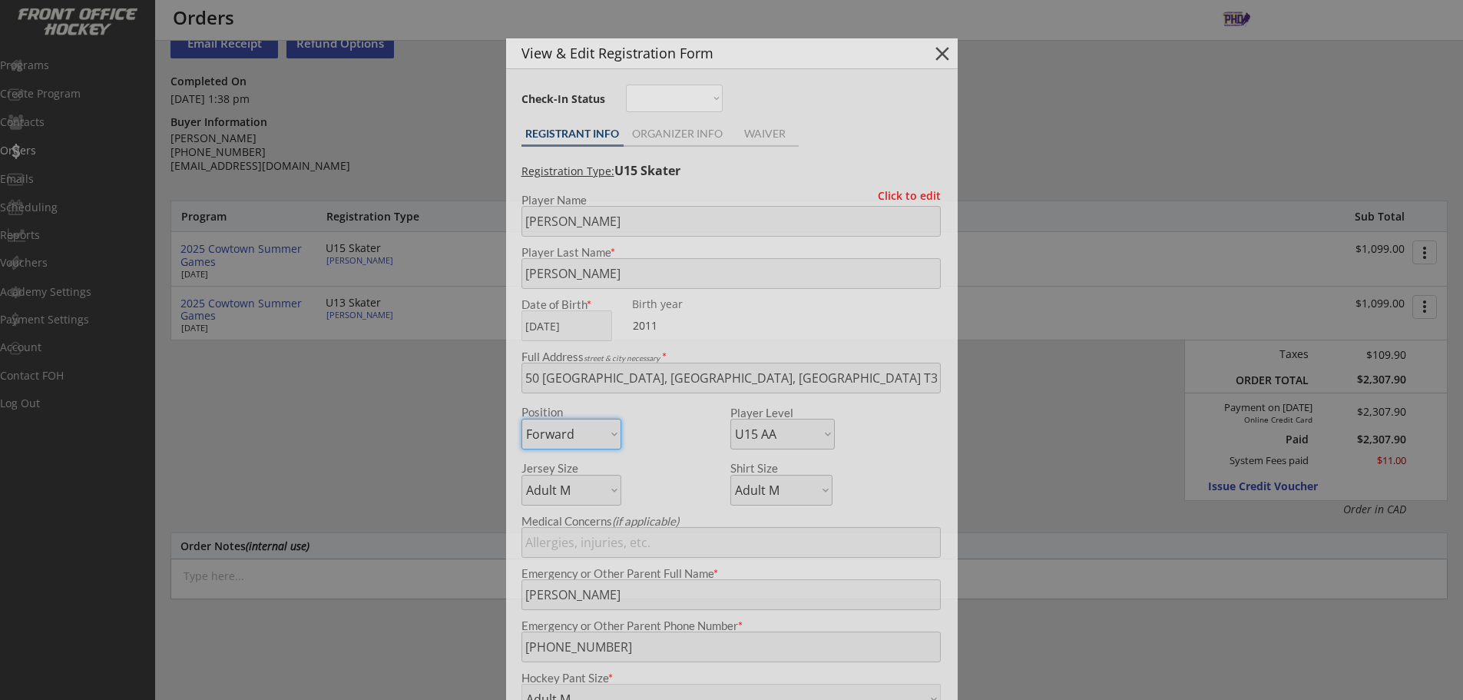
type input "JPHL U14 Rockies"
type input "Signed [PERSON_NAME] up with U13 link, but he should be moved to U15"
type input "15 PLEASE! 13"
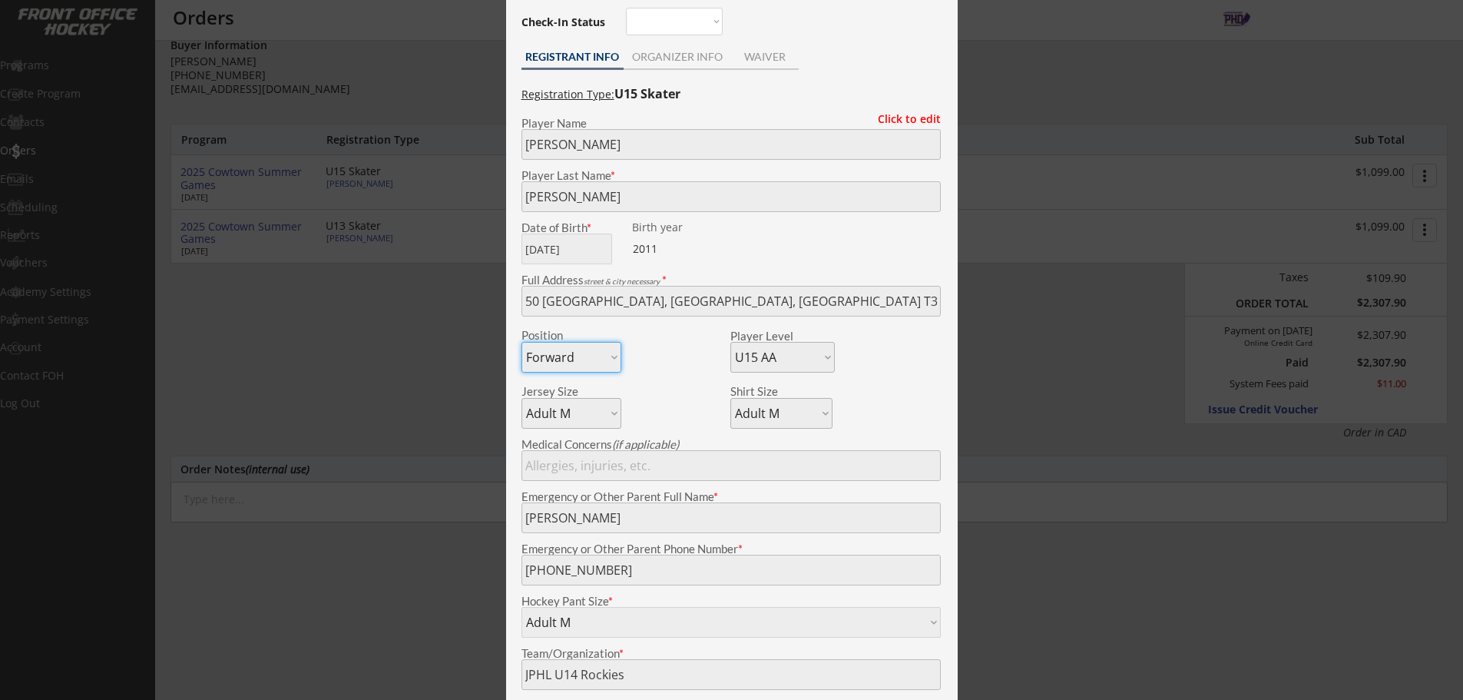
scroll to position [0, 0]
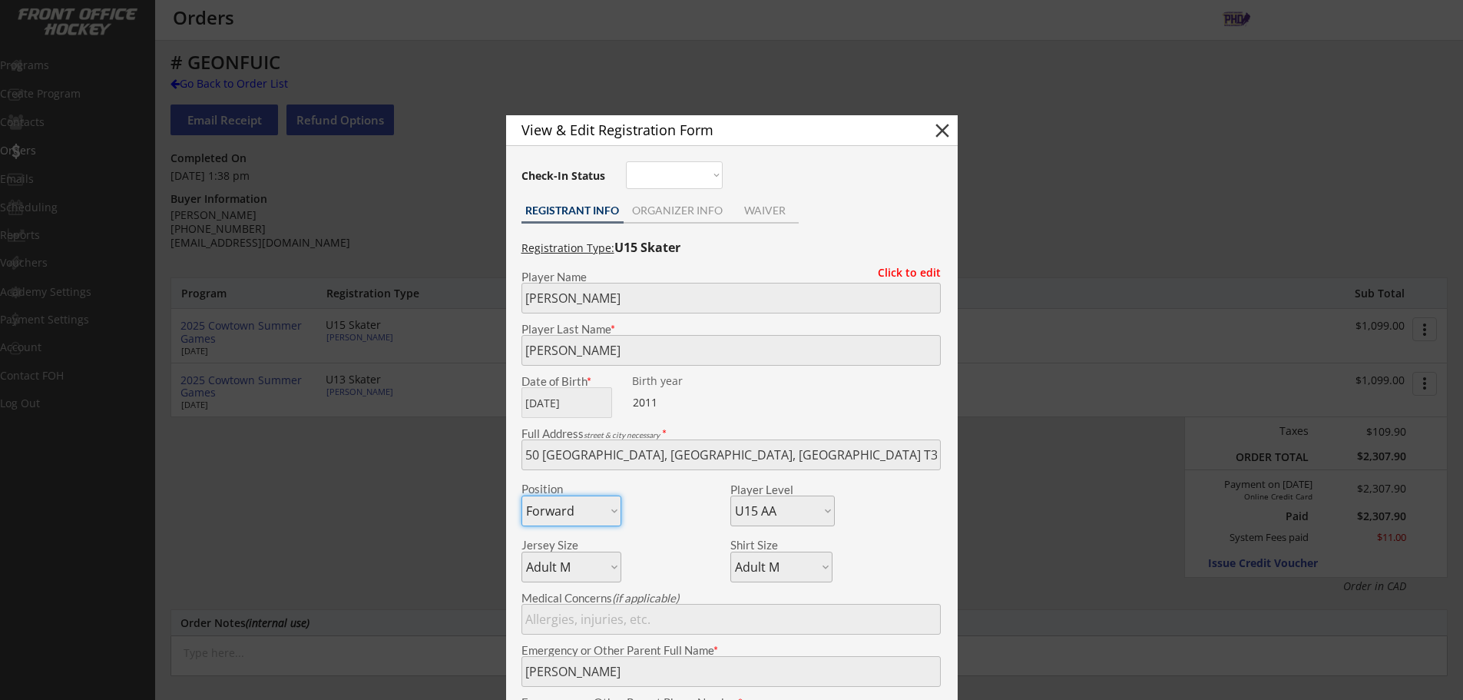
click at [474, 496] on div at bounding box center [731, 350] width 1463 height 700
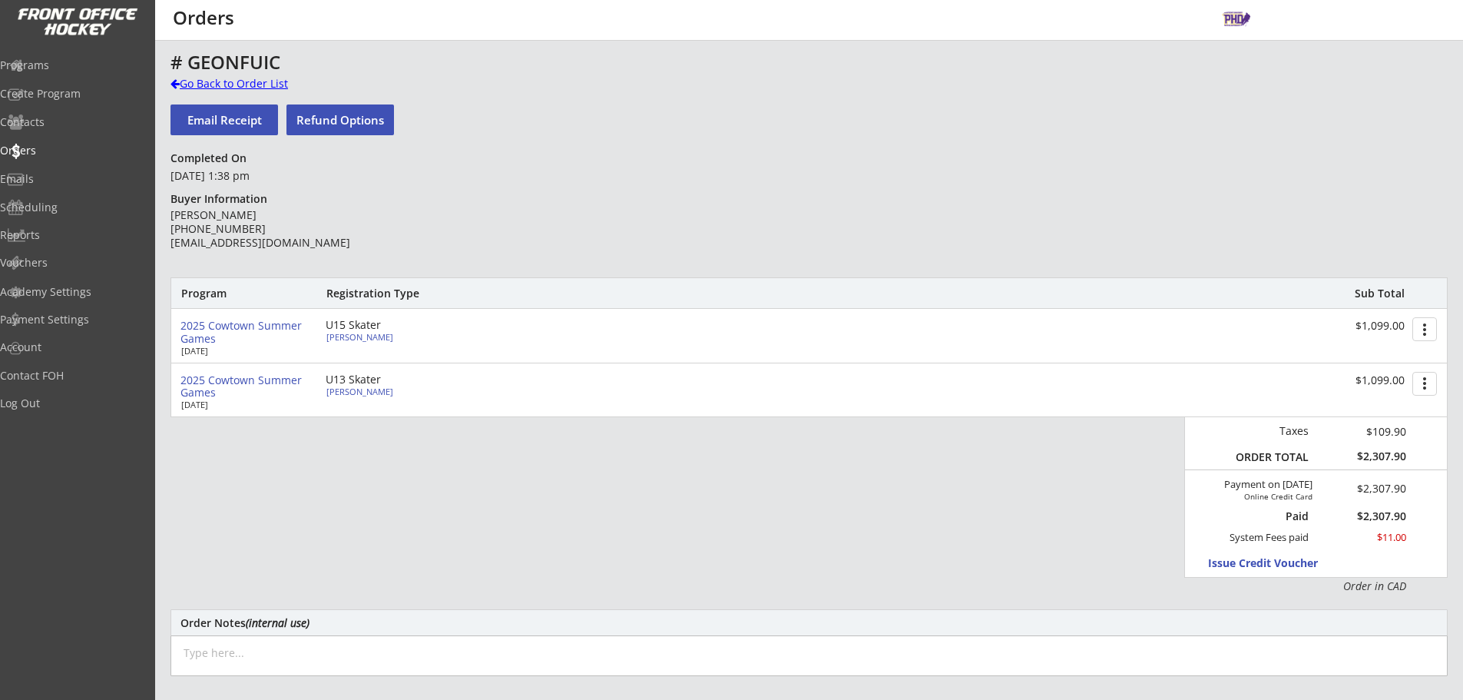
click at [222, 91] on div "Go Back to Order List" at bounding box center [250, 85] width 158 height 18
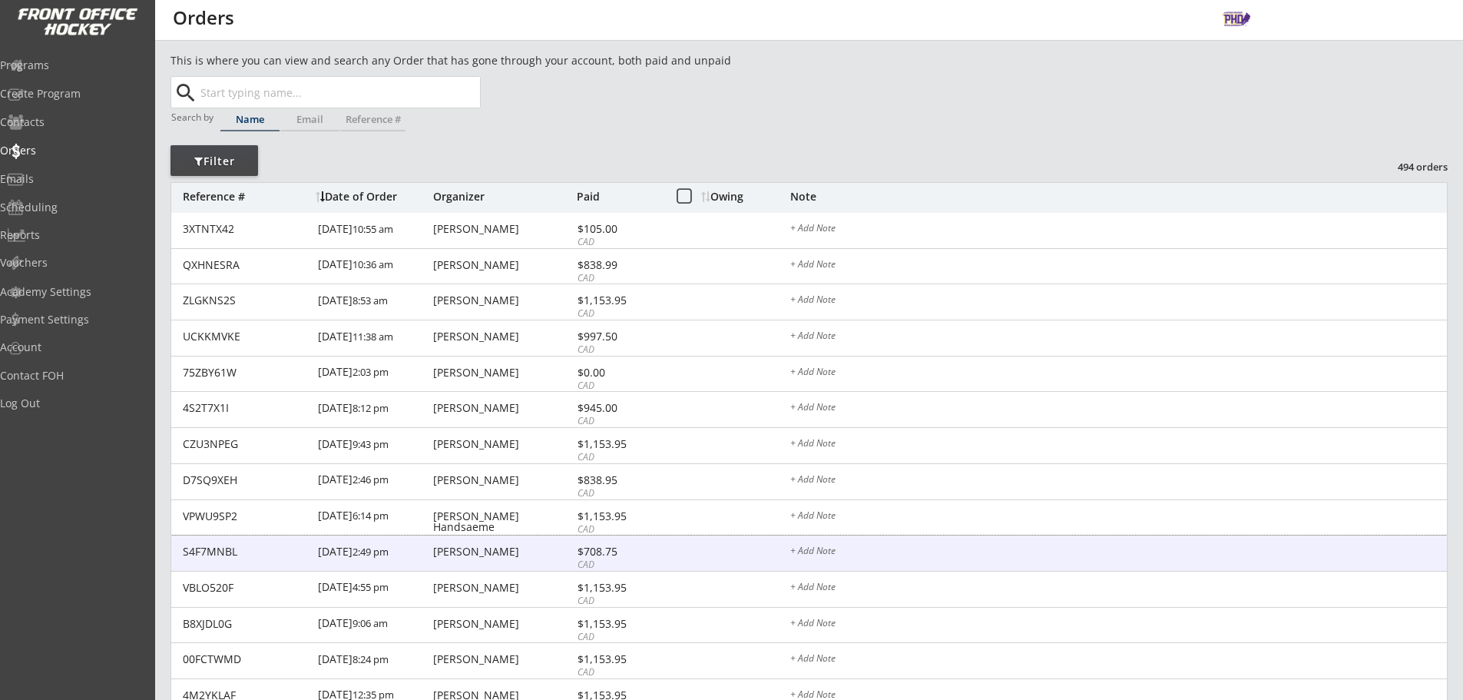
click at [497, 546] on div "[PERSON_NAME]" at bounding box center [503, 551] width 140 height 11
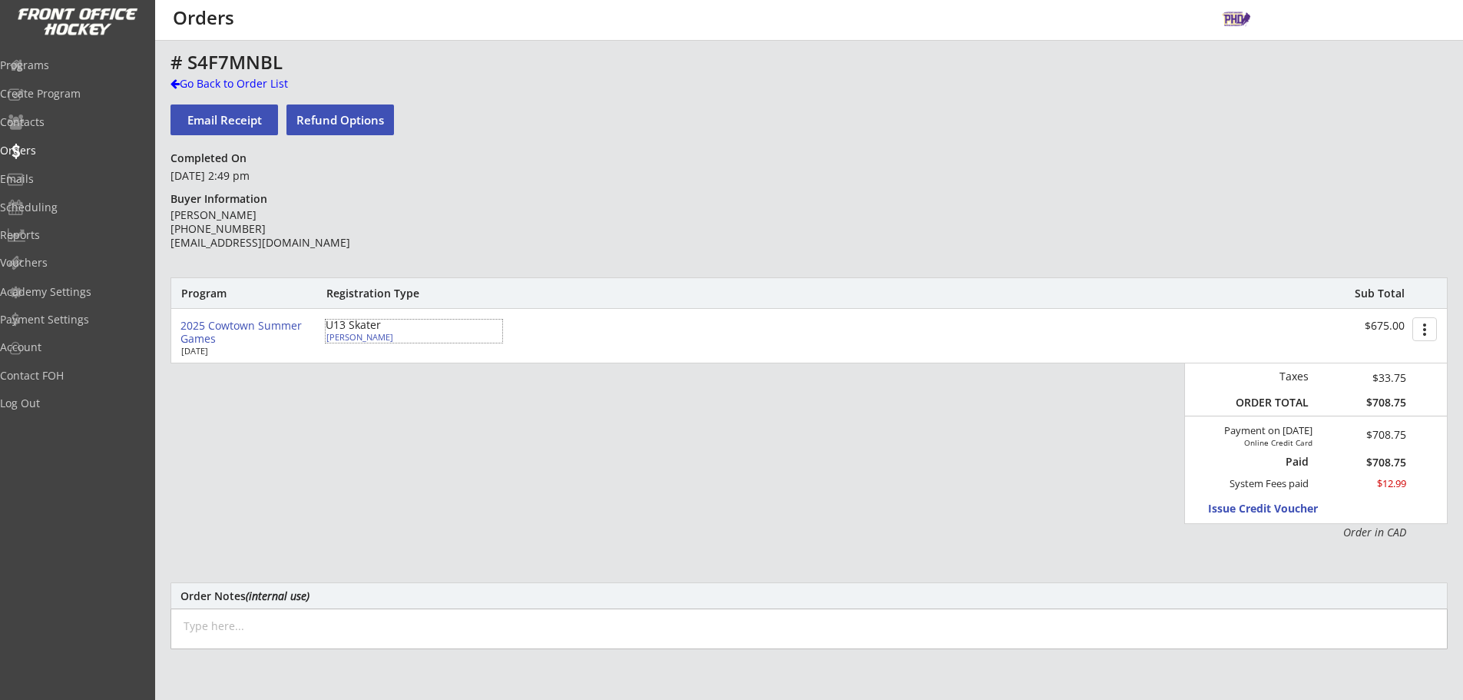
click at [361, 330] on div "U13 Skater" at bounding box center [414, 325] width 177 height 11
type input "[PERSON_NAME]"
type input "[DATE]"
type input "[STREET_ADDRESS]"
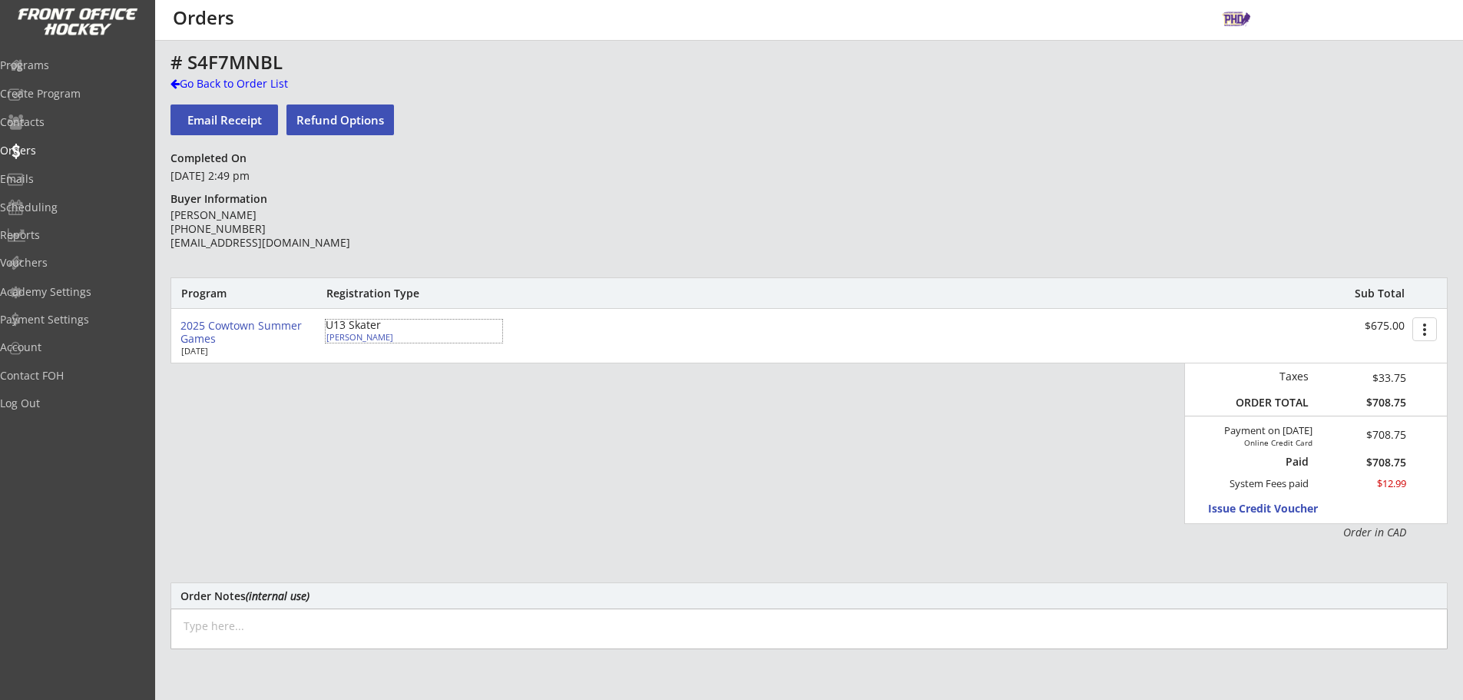
select select ""Forward""
select select ""U11 Community 1""
select select ""Youth L/XL""
select select ""Youth L""
type input "[PERSON_NAME]"
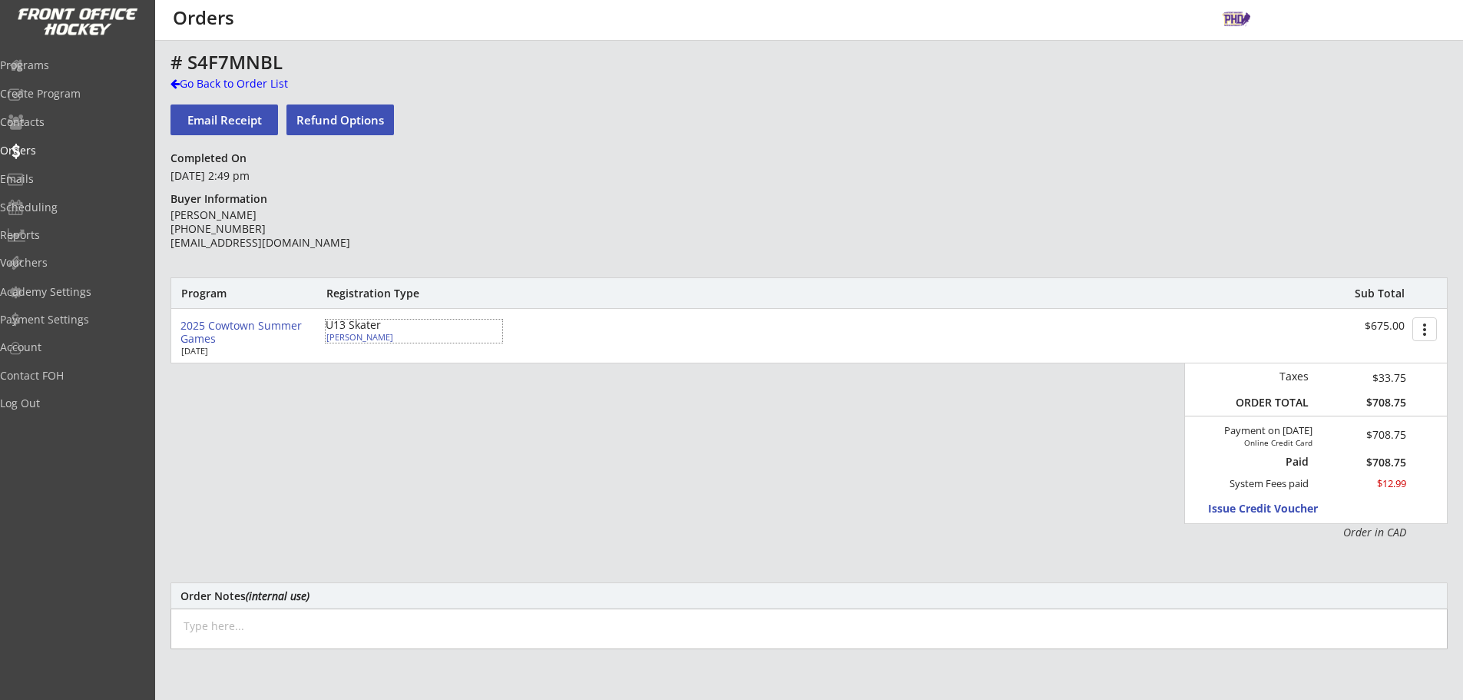
type input "[PHONE_NUMBER]"
type input "Youth L/XL"
select select ""Youth L/XL""
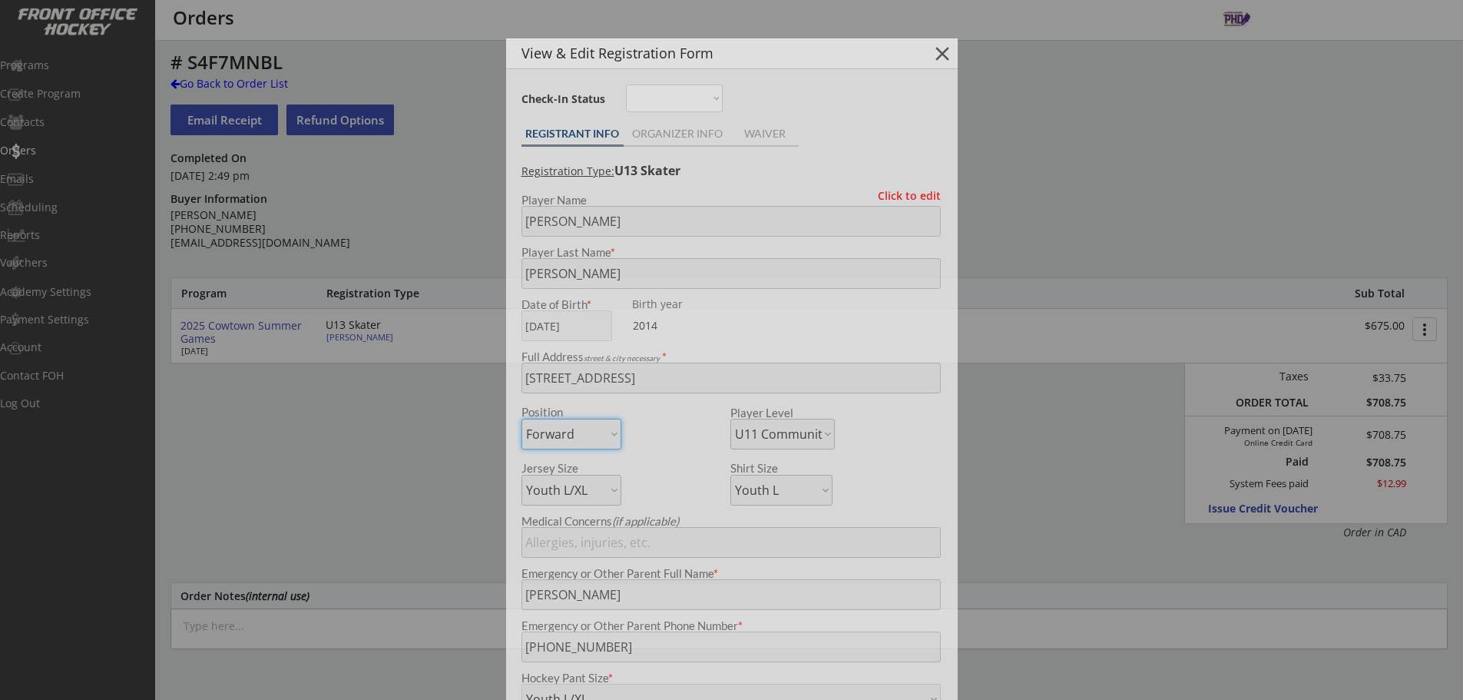
type input "Springbank U11AA"
type input "3 then 33"
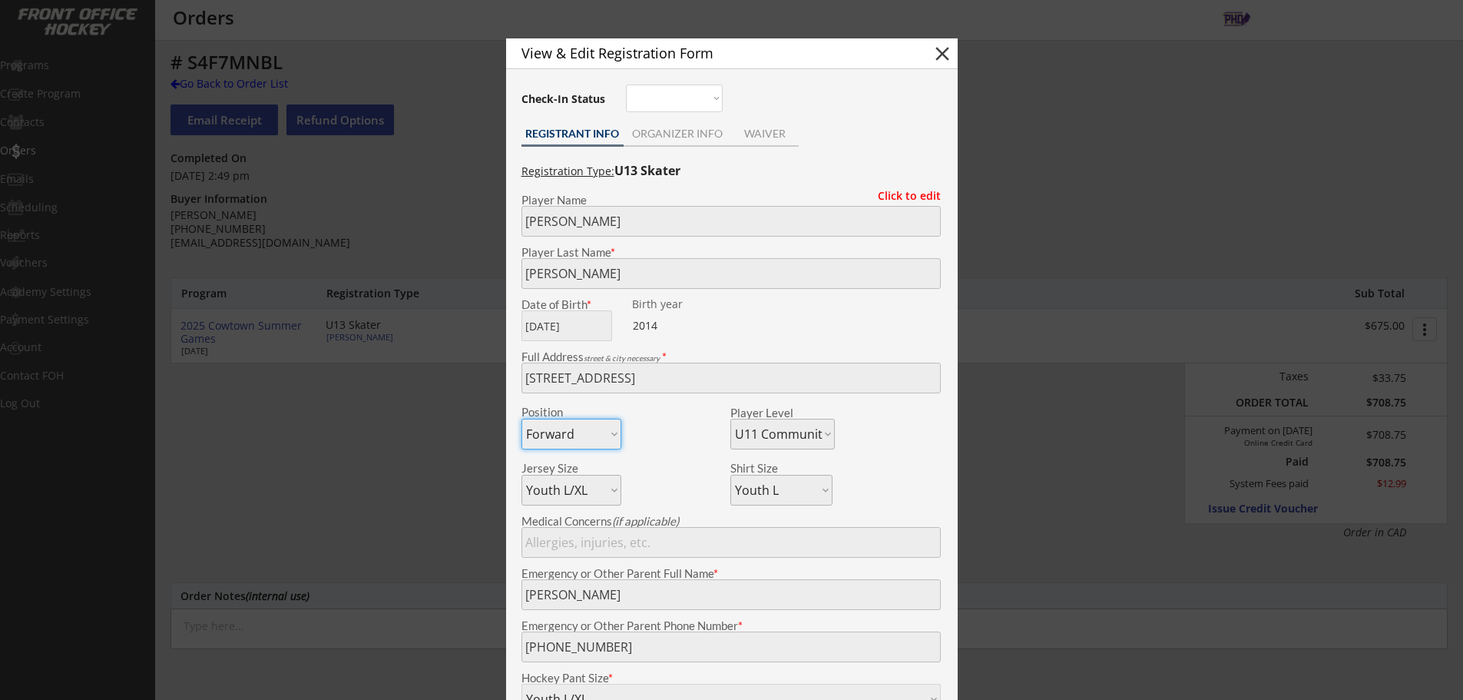
click at [480, 477] on div at bounding box center [731, 350] width 1463 height 700
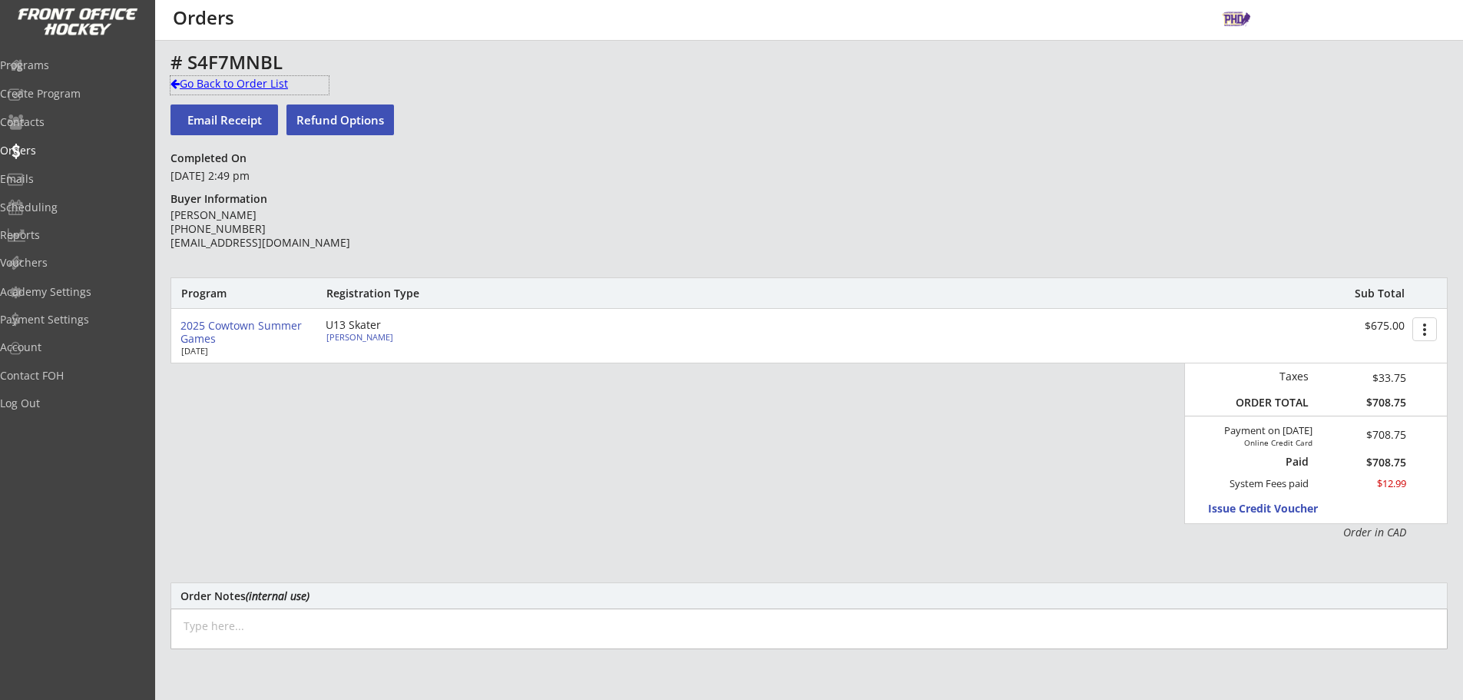
click at [258, 87] on div "Go Back to Order List" at bounding box center [250, 83] width 158 height 15
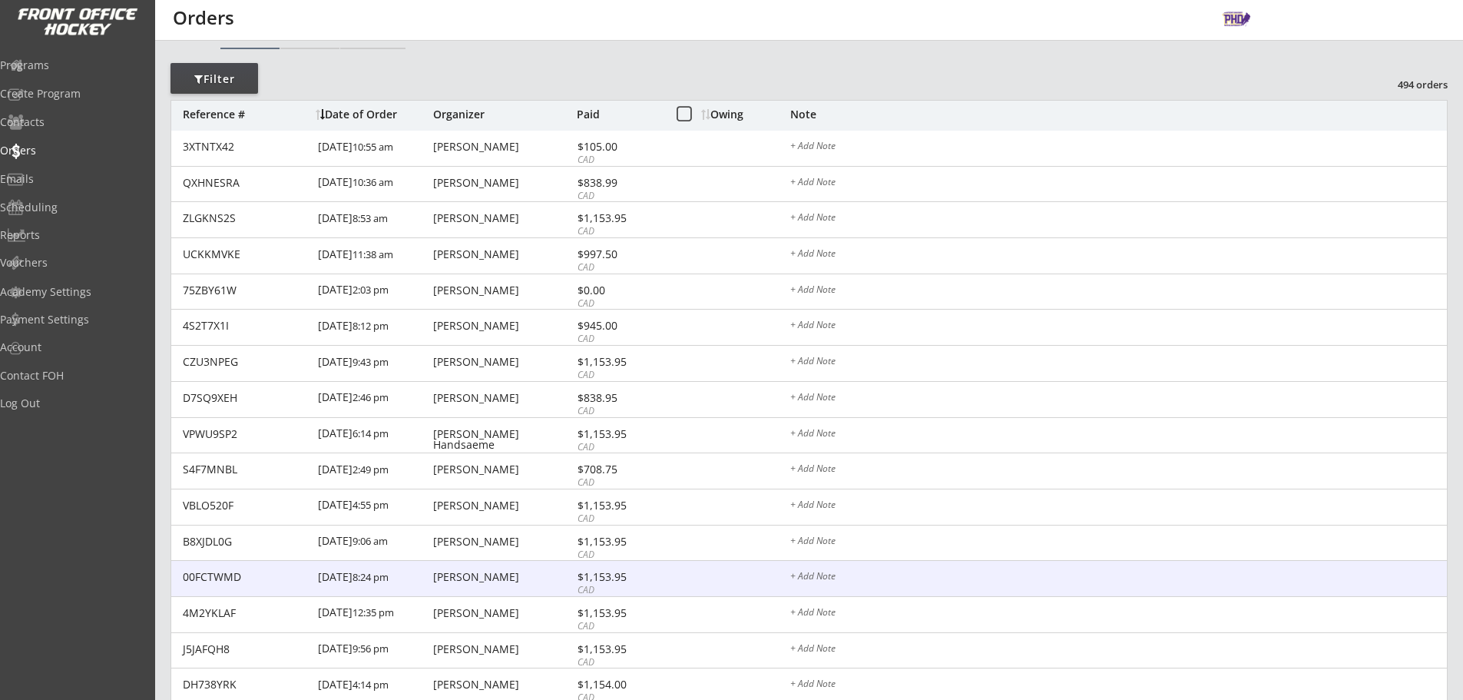
scroll to position [230, 0]
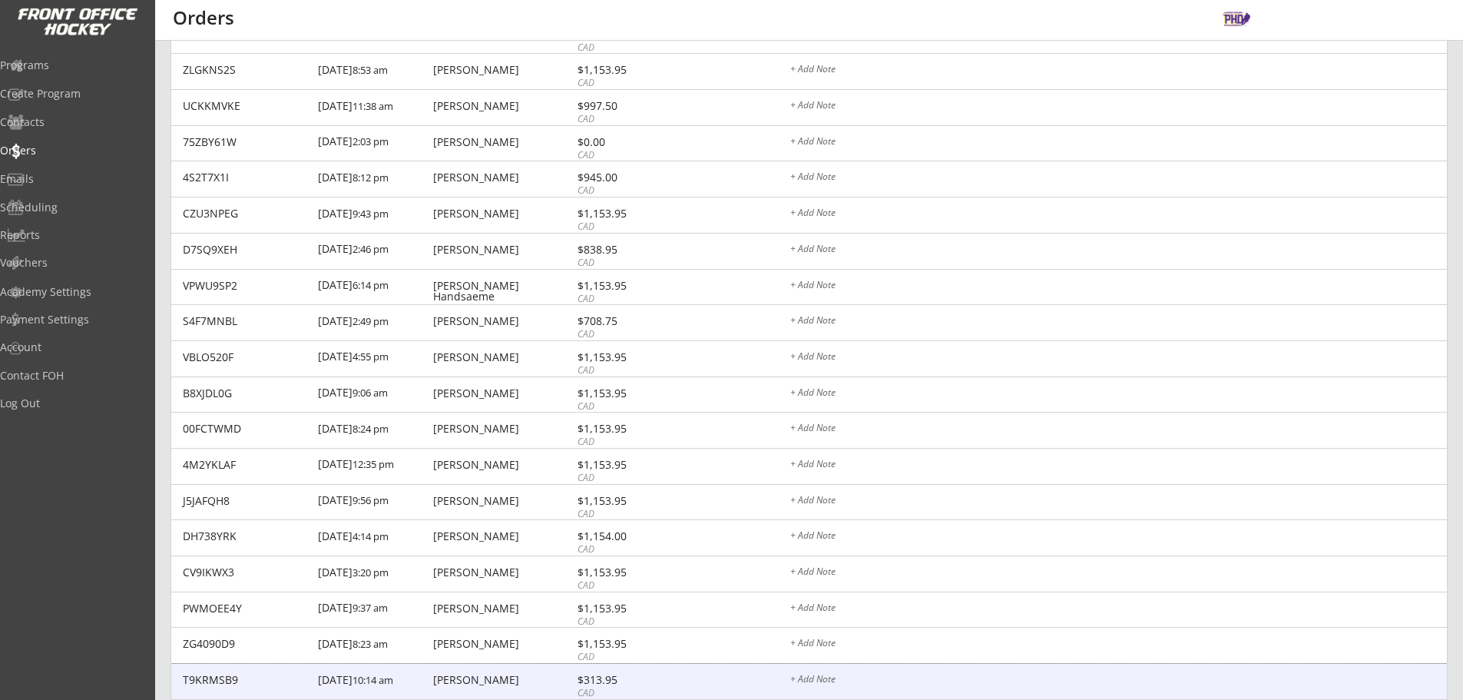
click at [547, 685] on div "[PERSON_NAME]" at bounding box center [503, 679] width 140 height 11
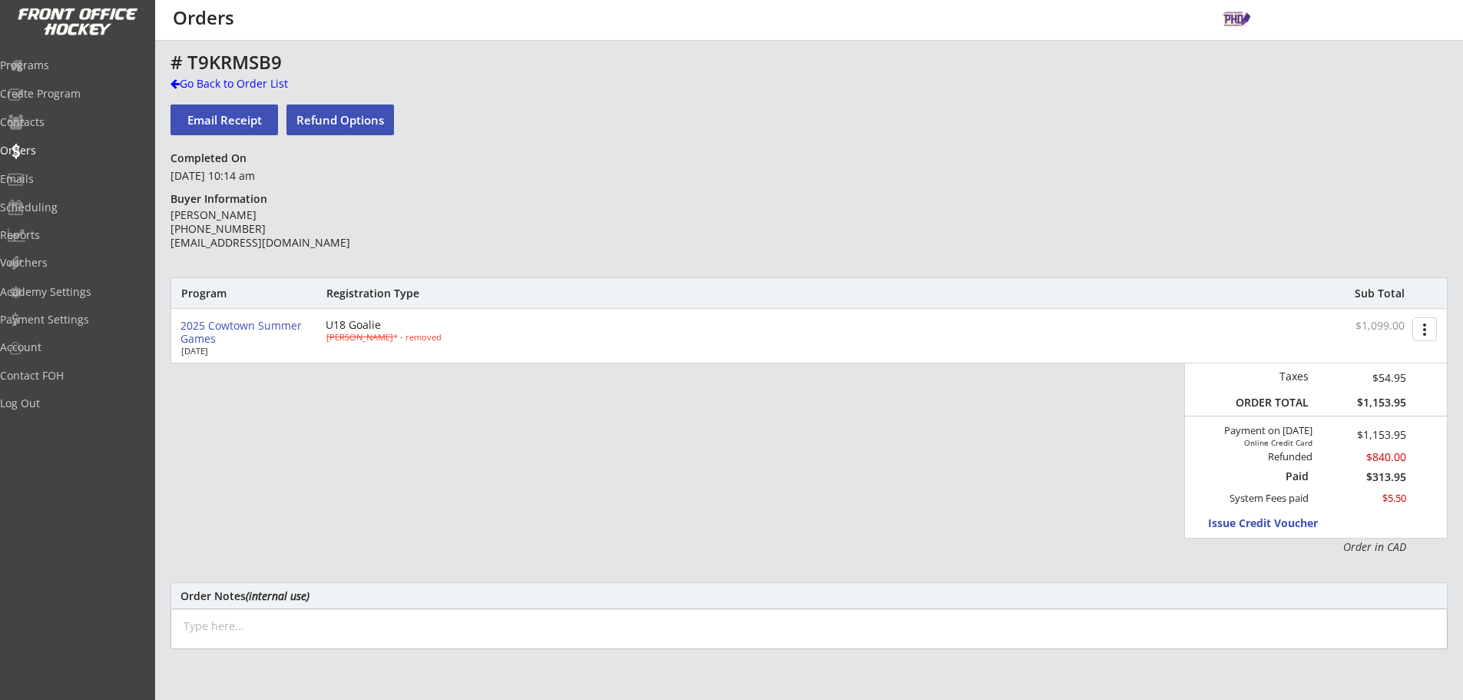
click at [251, 78] on div "Go Back to Order List" at bounding box center [250, 83] width 158 height 15
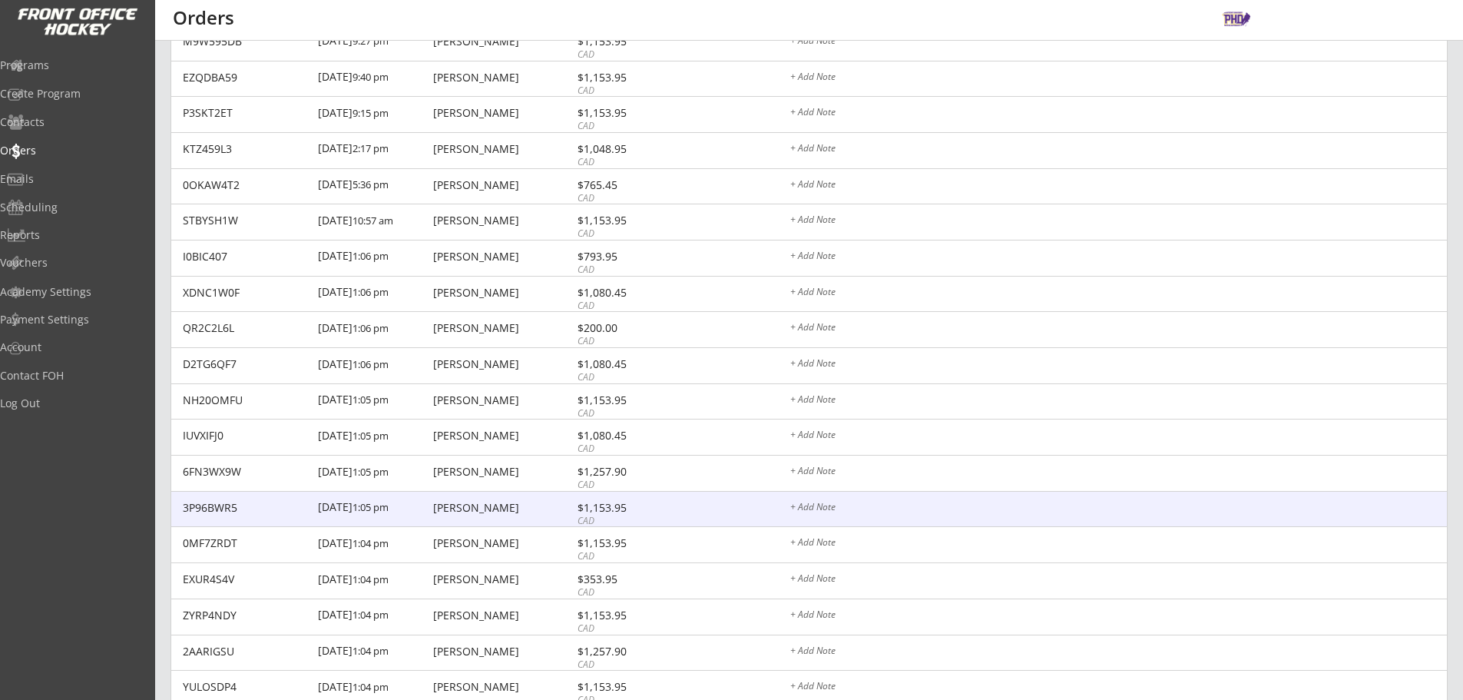
scroll to position [1229, 0]
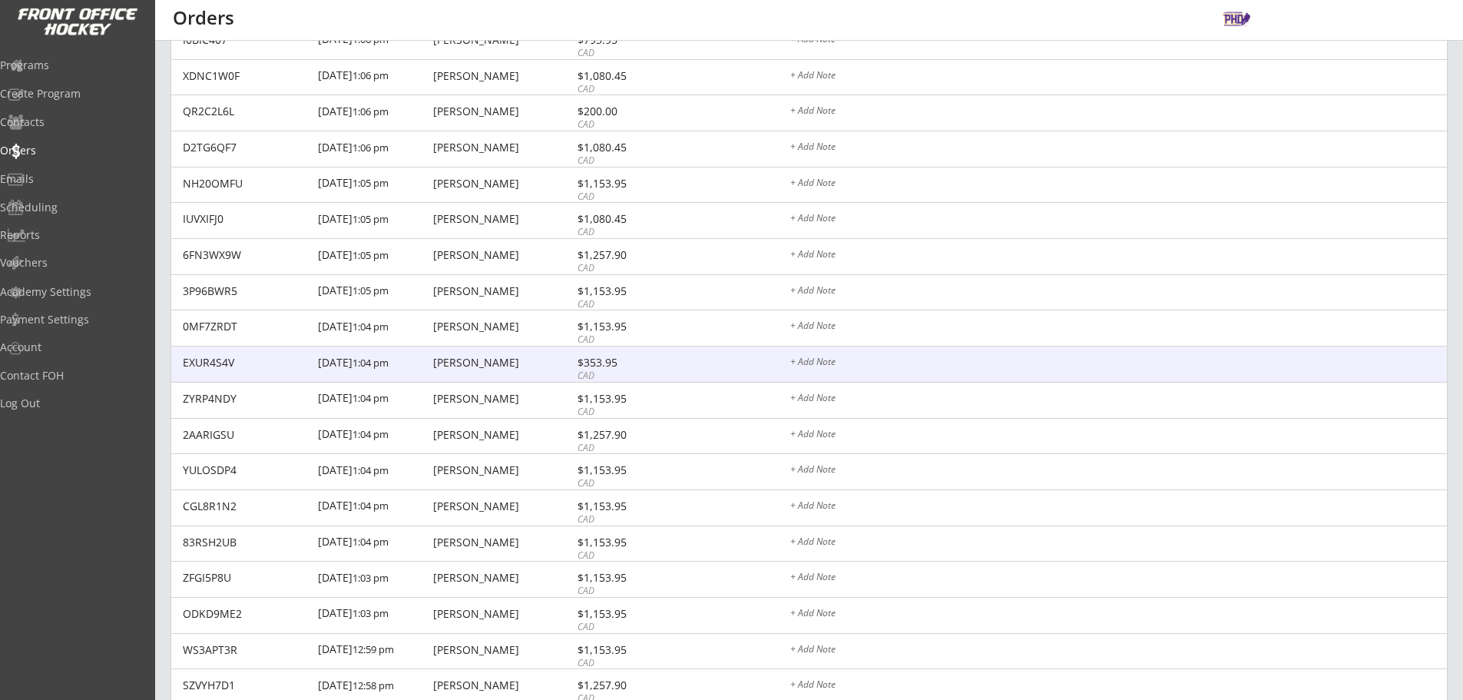
click at [531, 341] on div "0MF7ZRDT [DATE] 1:04 pm [PERSON_NAME] $1,153.95 CAD + Add Note" at bounding box center [809, 328] width 1276 height 36
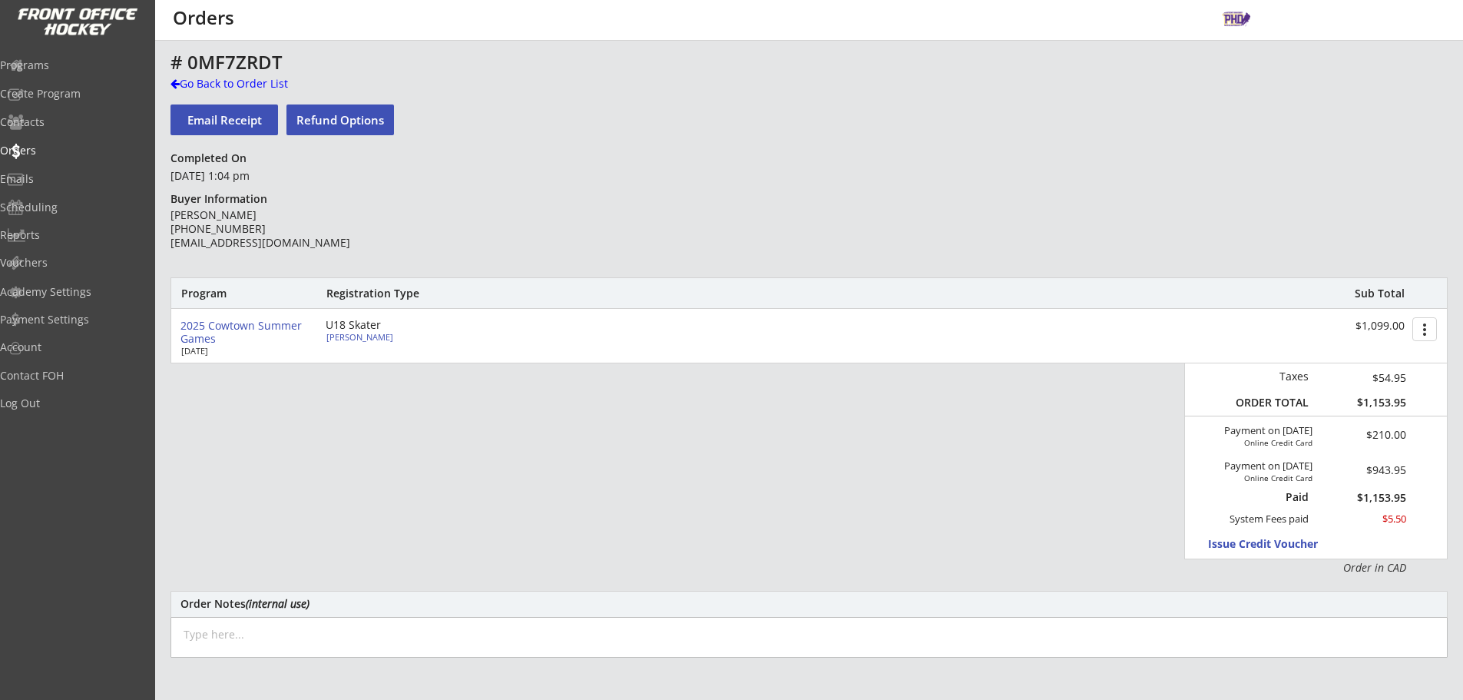
click at [383, 340] on div "[PERSON_NAME]" at bounding box center [411, 337] width 171 height 8
type input "Leifr"
type input "[PERSON_NAME]"
type input "[DATE]"
type input "[STREET_ADDRESS]"
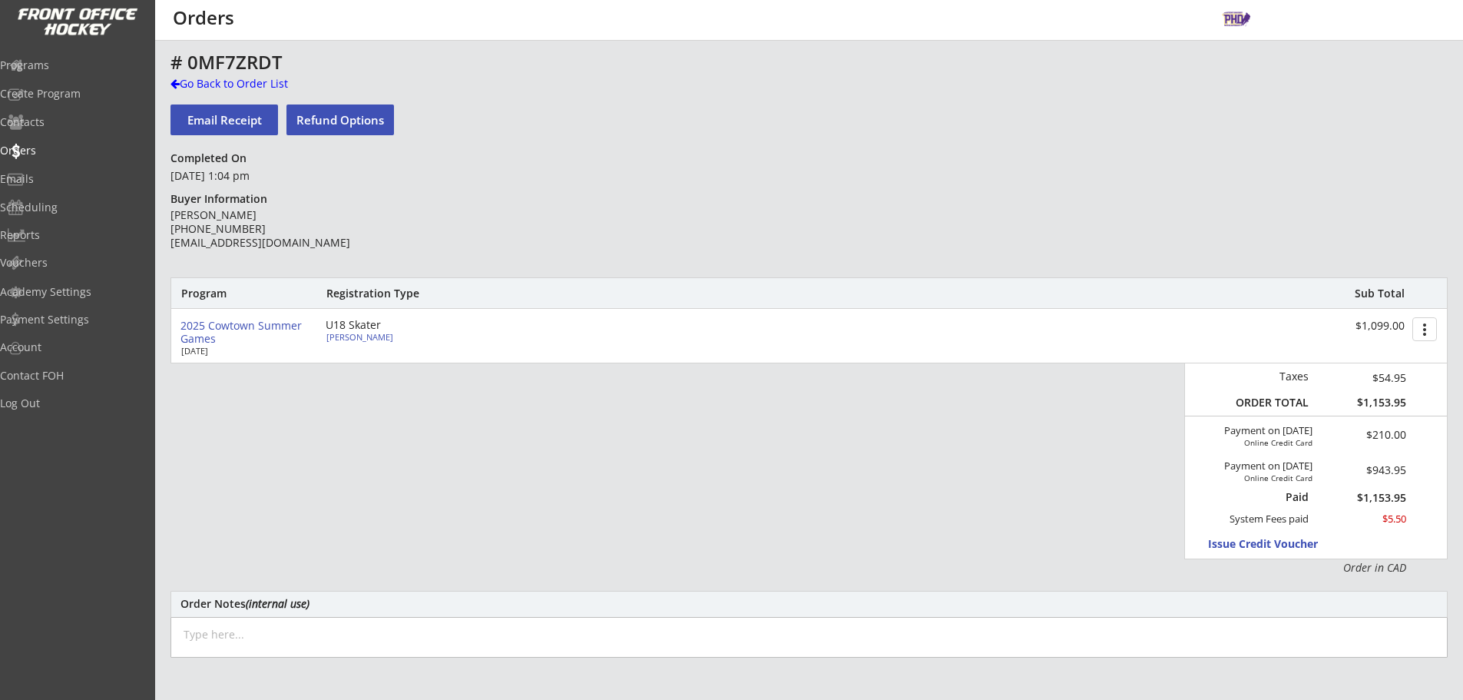
select select ""Forward""
select select ""U15 AA""
select select ""Adult S""
type input "none"
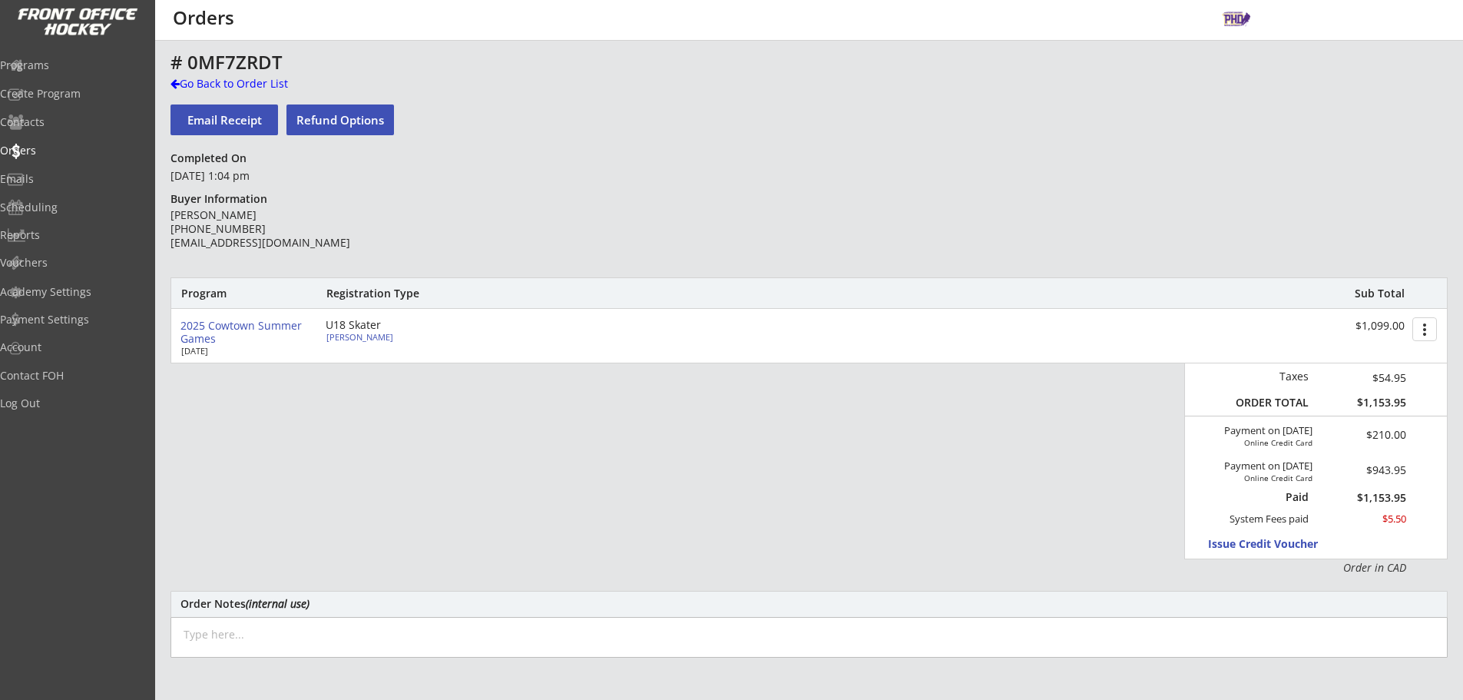
type input "[PERSON_NAME]"
type input "[PHONE_NUMBER]"
type input "Adult S"
select select ""Adult S""
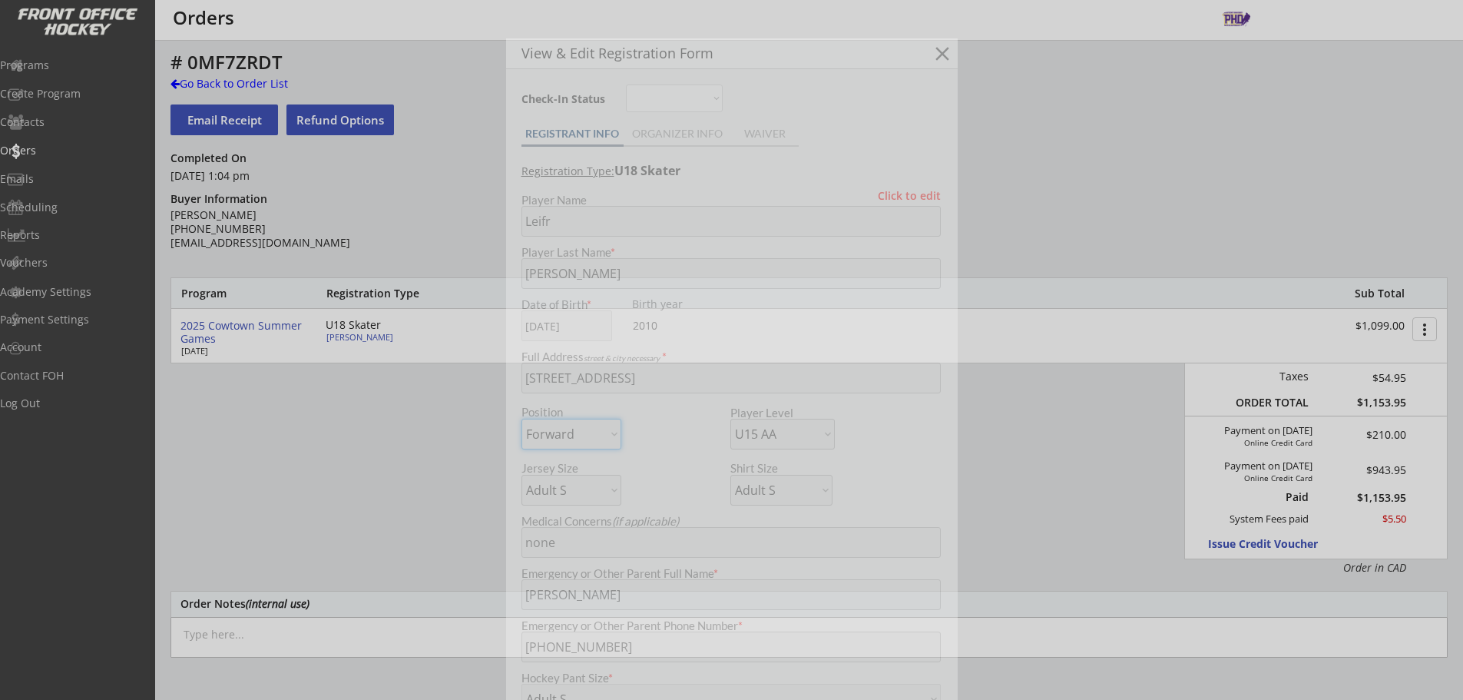
type input "BUFFS"
type input "Friend Request: [PERSON_NAME] [PERSON_NAME] & [PERSON_NAME] [PERSON_NAME]"
type input "7, 96, 10"
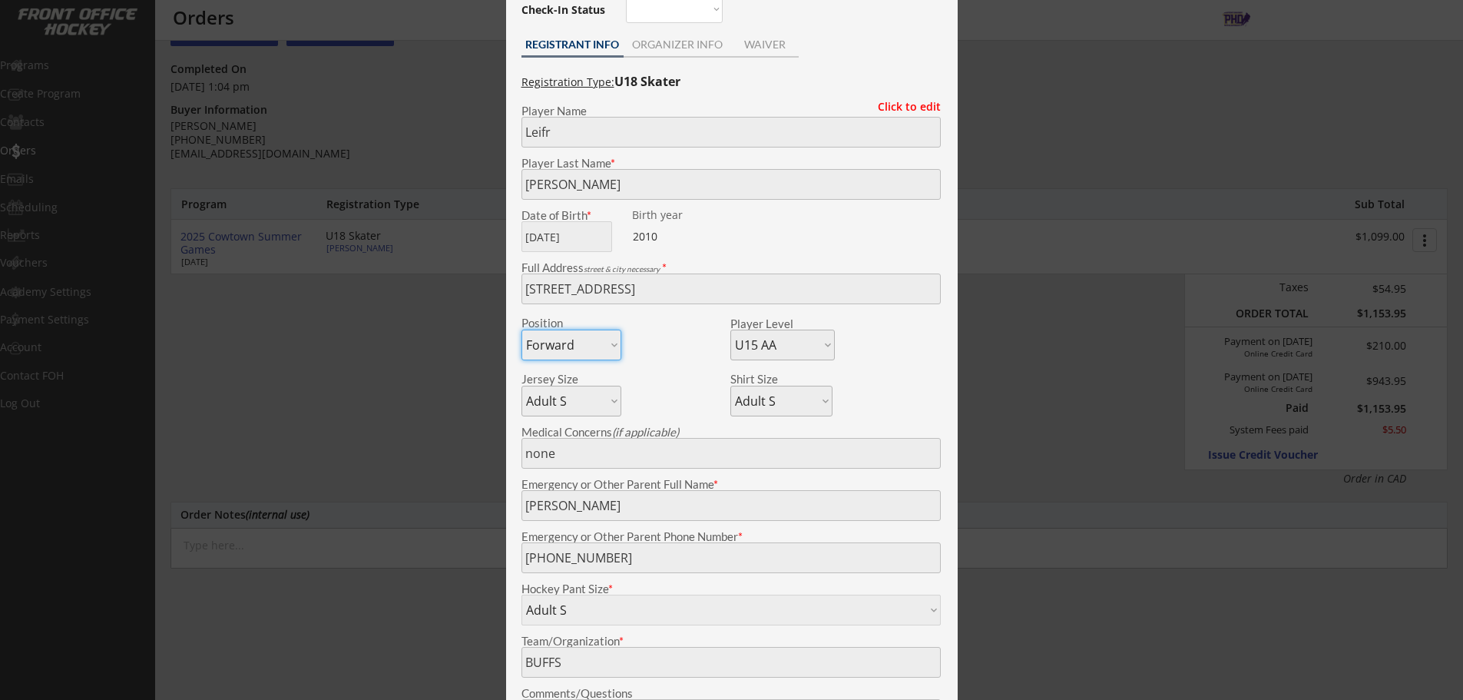
scroll to position [77, 0]
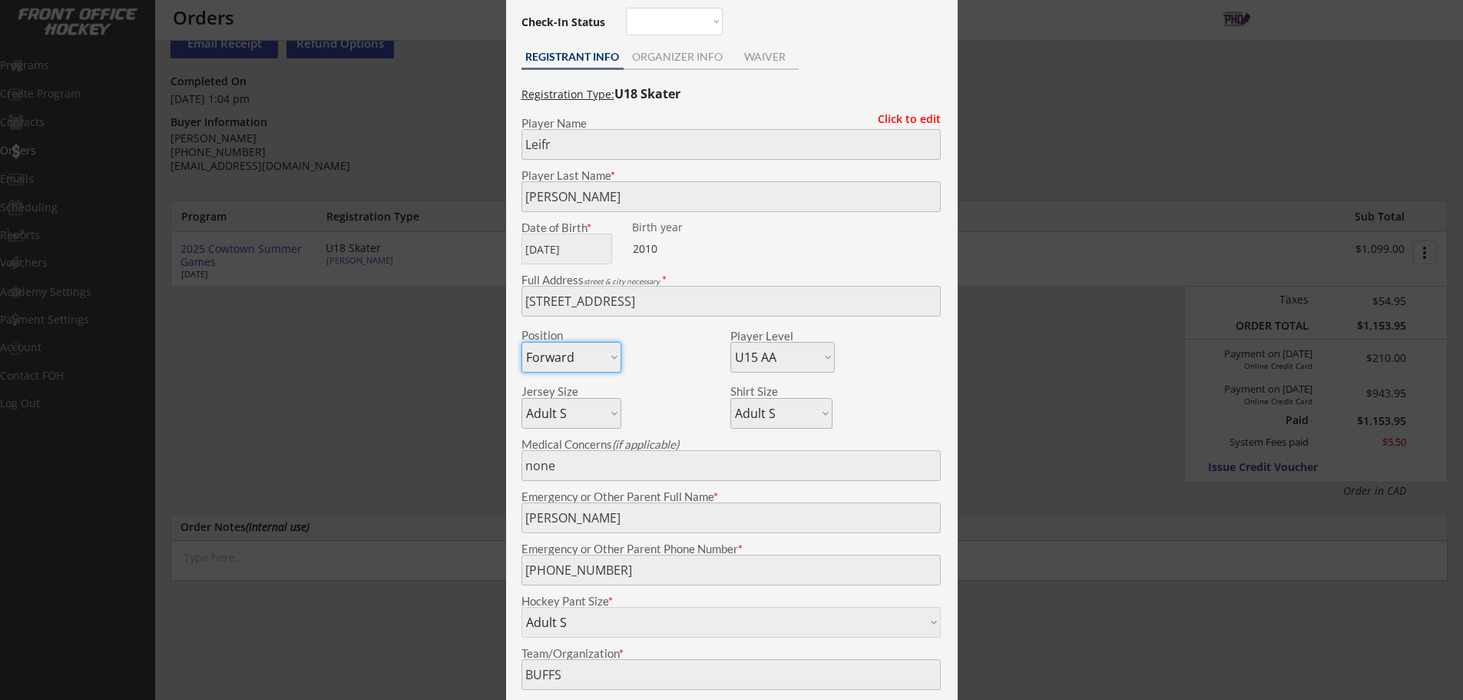
click at [383, 385] on div at bounding box center [731, 350] width 1463 height 700
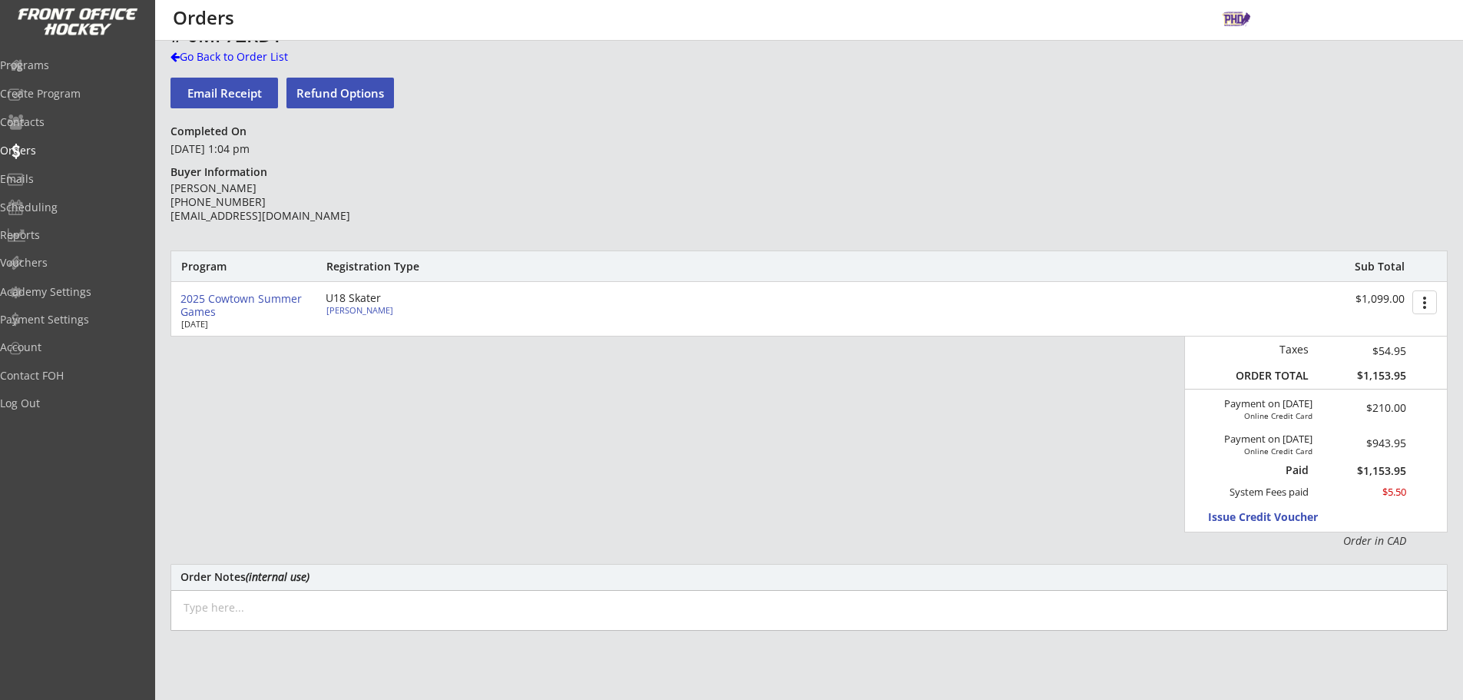
scroll to position [0, 0]
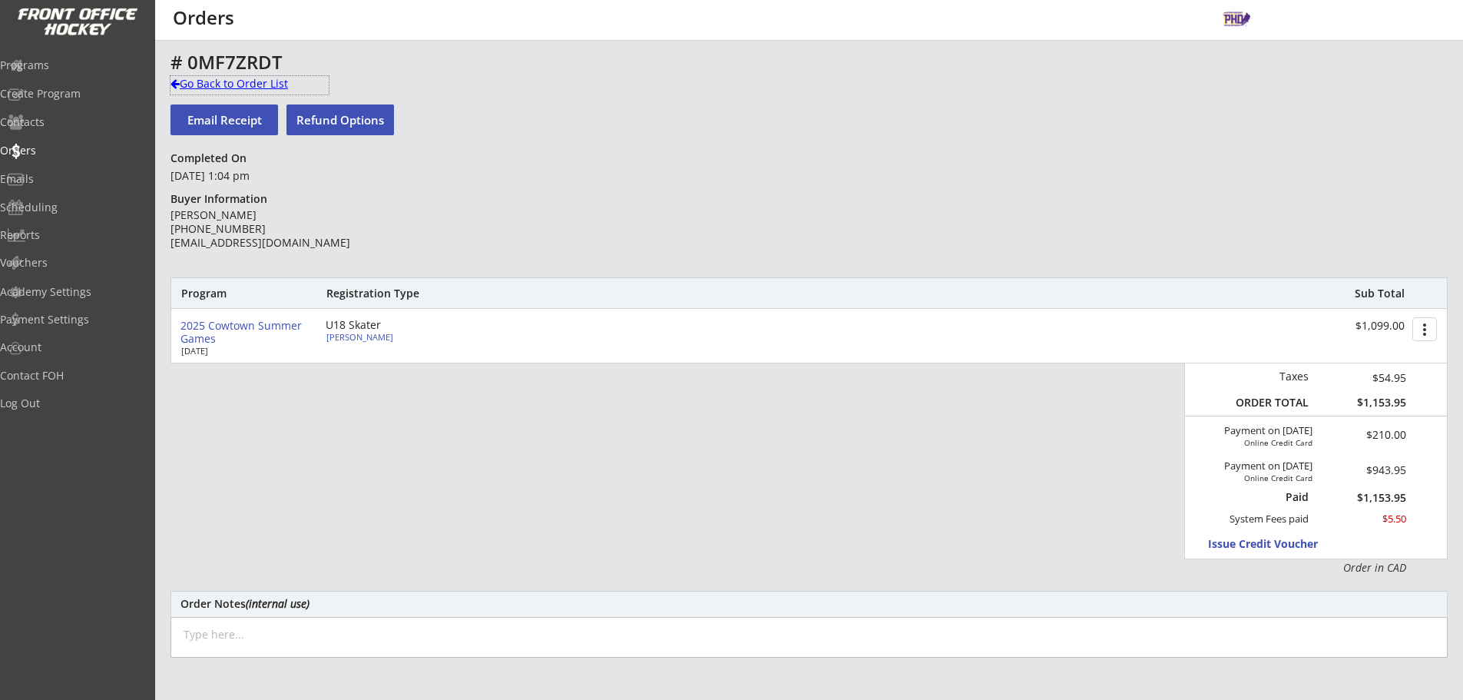
click at [240, 77] on div "Go Back to Order List" at bounding box center [250, 83] width 158 height 15
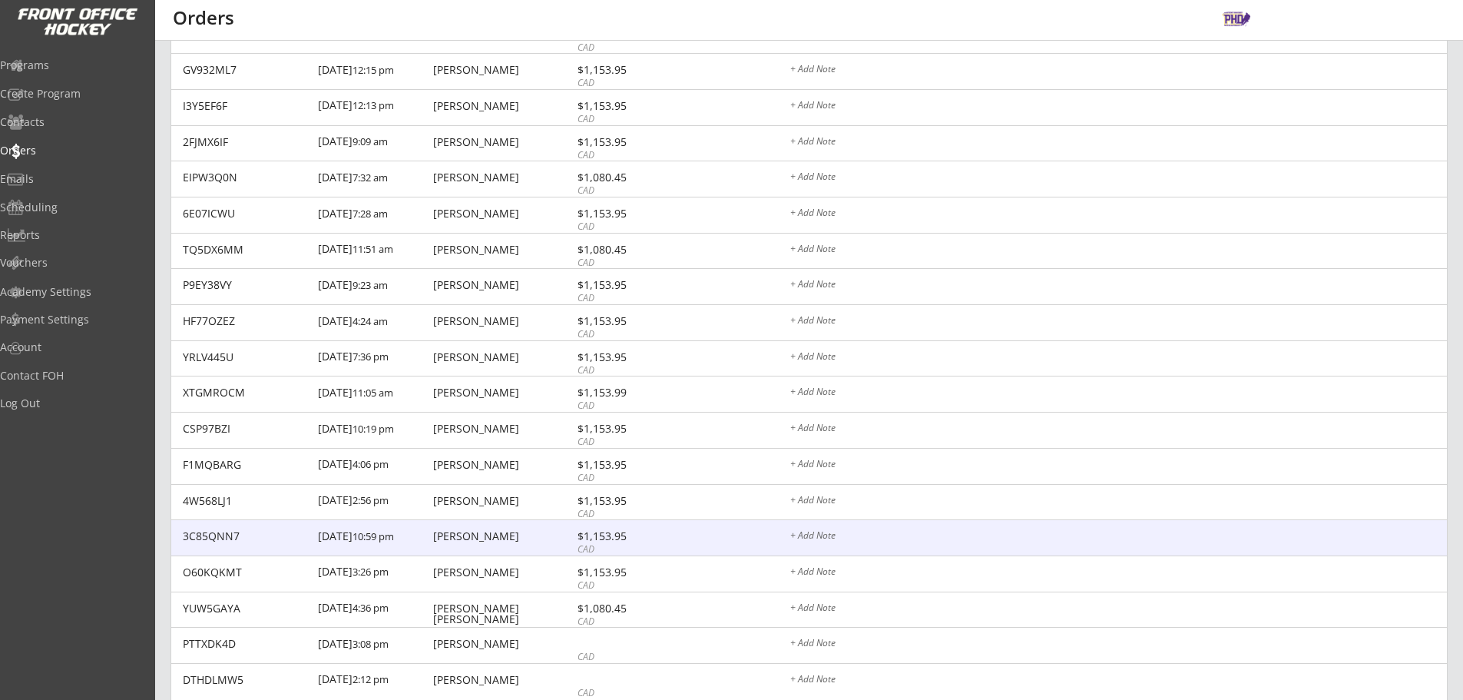
scroll to position [2886, 0]
click at [460, 519] on div "3C85QNN7 [DATE] 10:59 pm [PERSON_NAME] $1,153.95 CAD + Add Note" at bounding box center [809, 536] width 1276 height 36
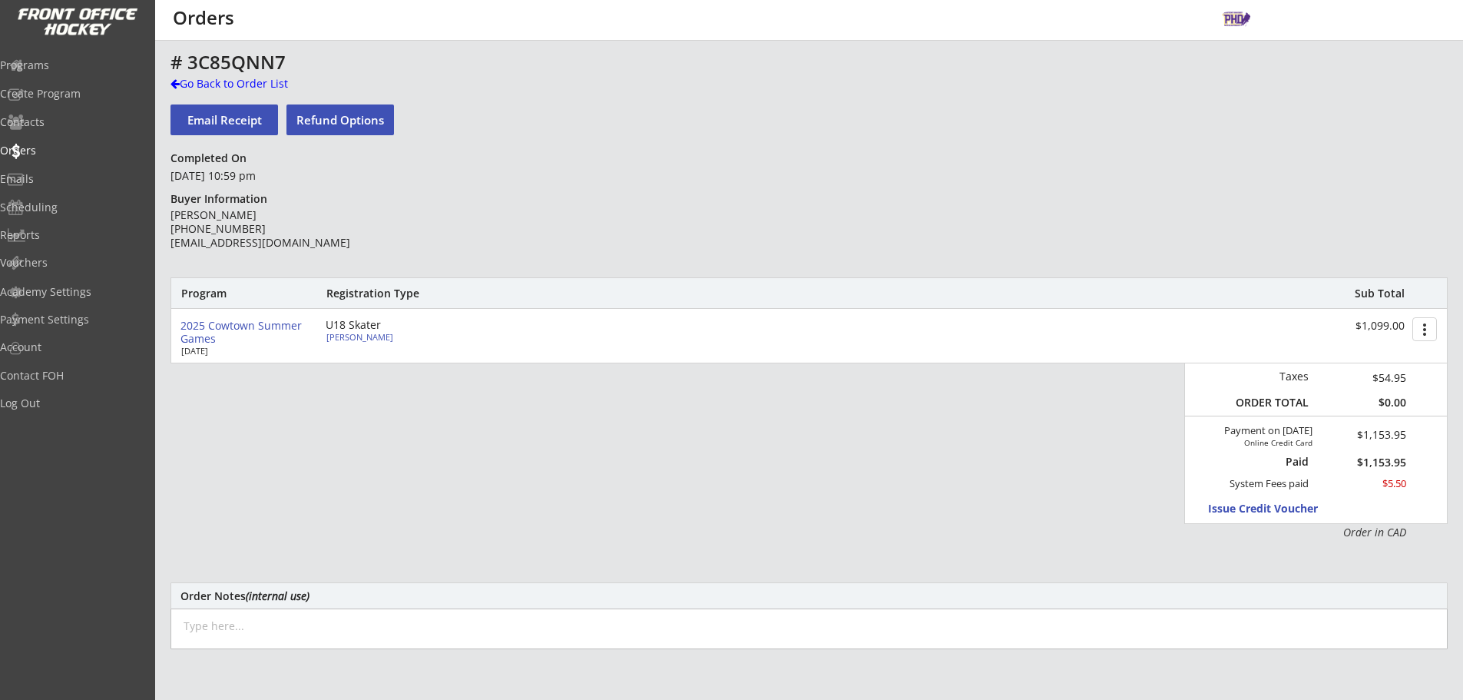
click at [460, 519] on div "Program Registration Type Sub Total 2025 Cowtown Summer Games [DATE] U18 Skater…" at bounding box center [809, 408] width 1277 height 263
